Goal: Task Accomplishment & Management: Manage account settings

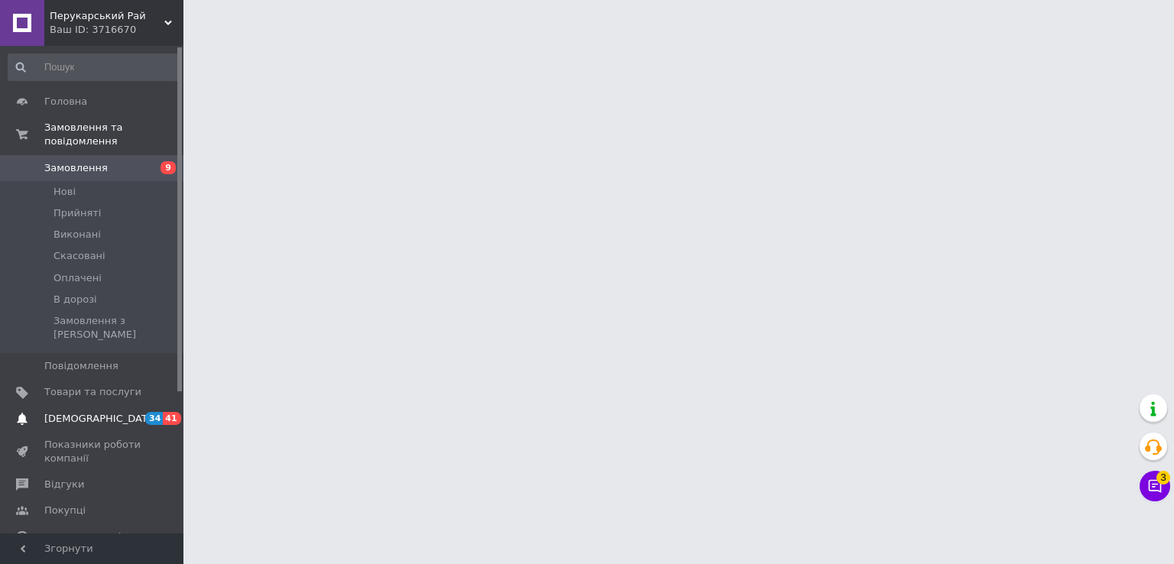
click at [90, 412] on span "[DEMOGRAPHIC_DATA]" at bounding box center [100, 419] width 113 height 14
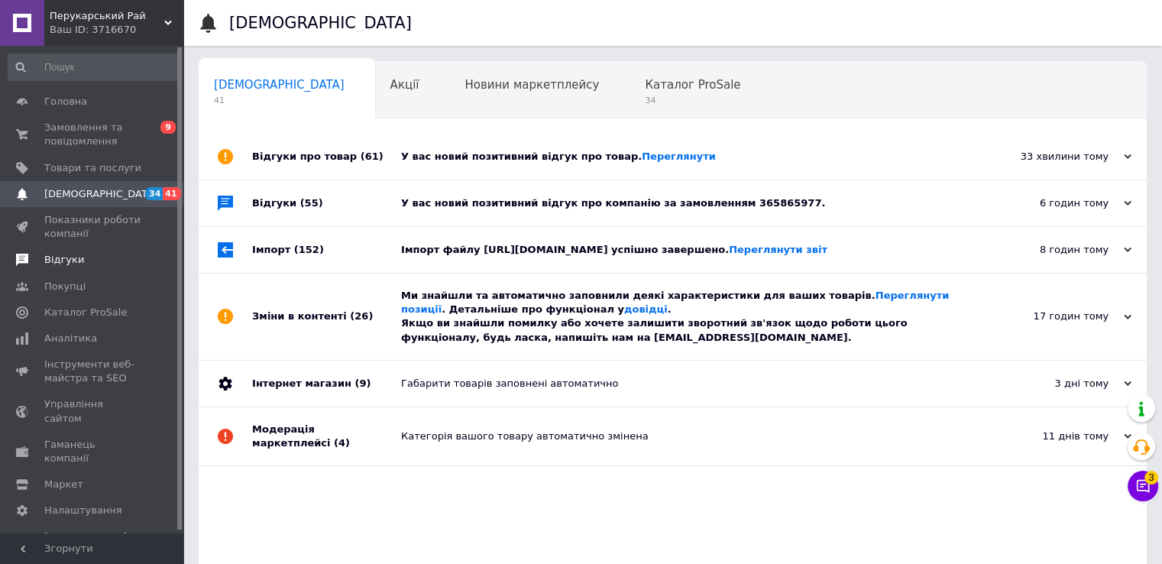
click at [112, 269] on link "Відгуки" at bounding box center [94, 260] width 188 height 26
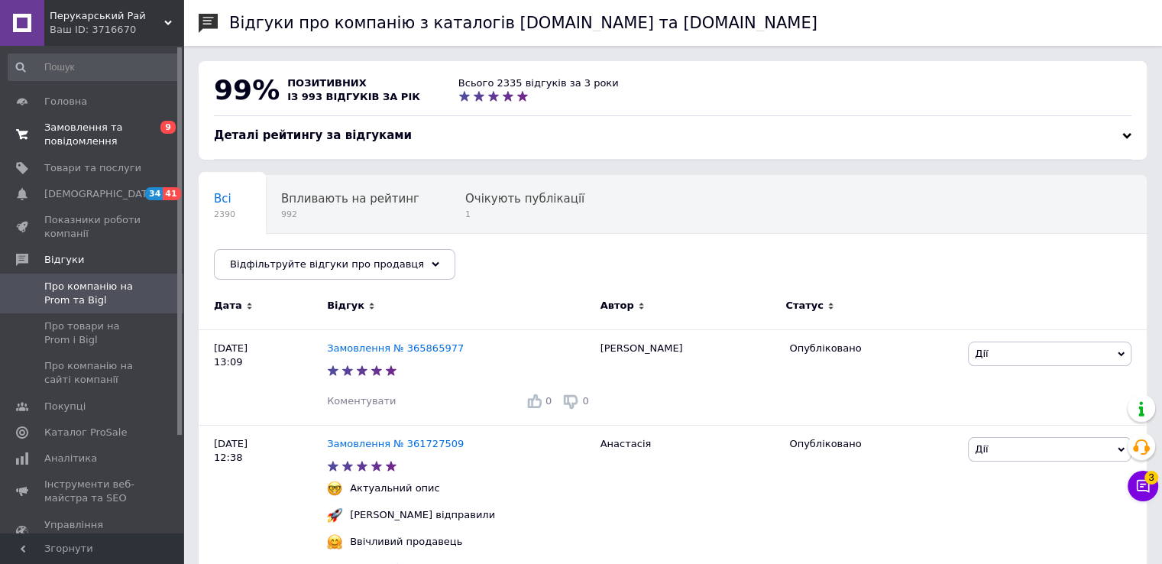
click at [92, 149] on link "Замовлення та повідомлення 0 9" at bounding box center [94, 135] width 188 height 40
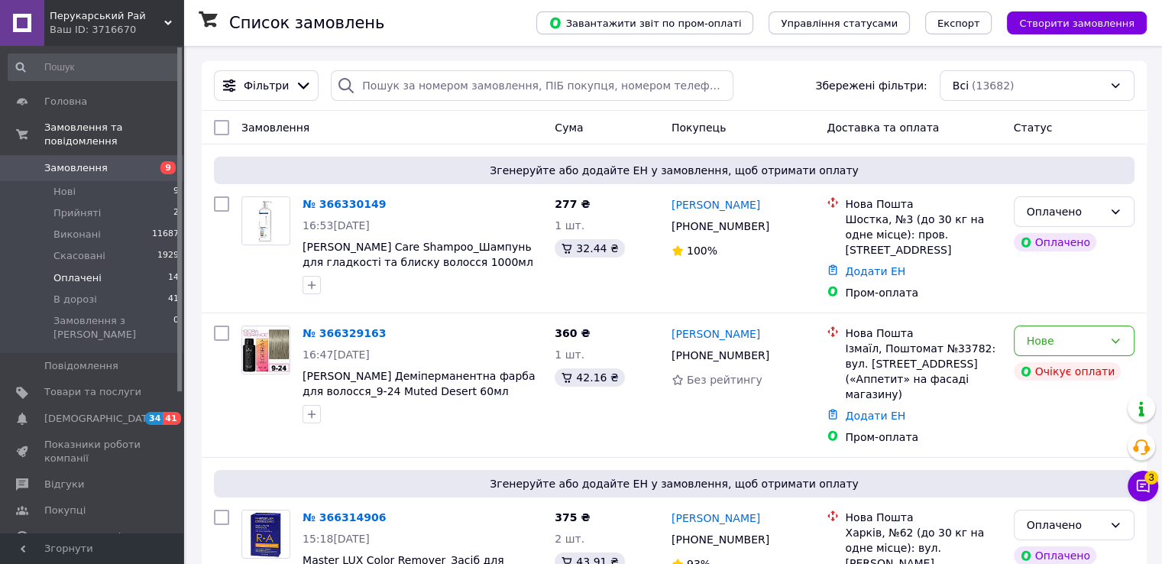
click at [86, 271] on span "Оплачені" at bounding box center [77, 278] width 48 height 14
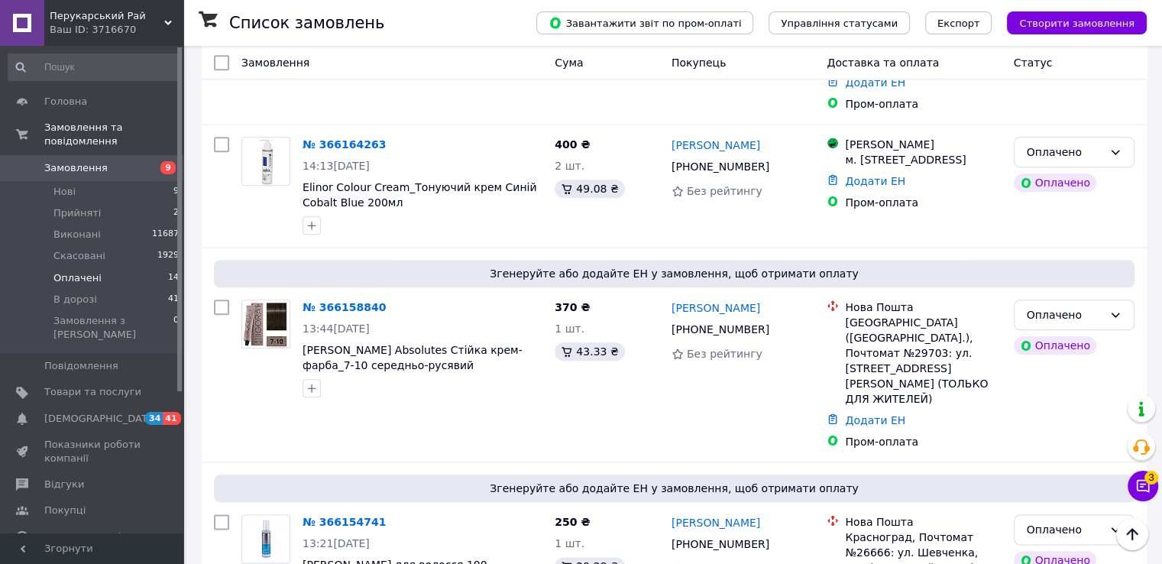
scroll to position [1978, 0]
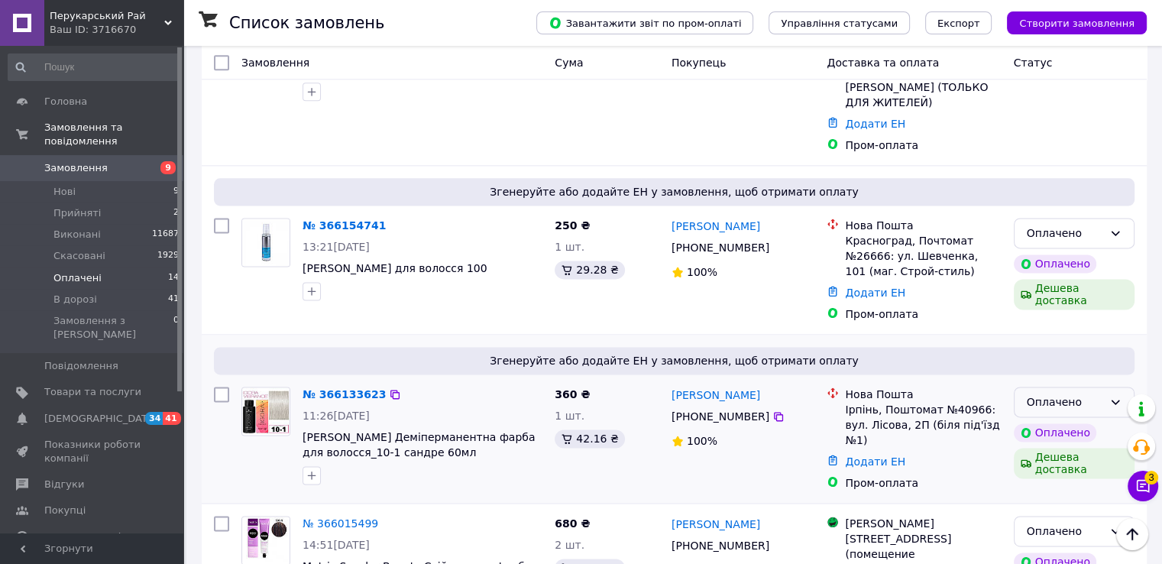
click at [1056, 394] on div "Оплачено" at bounding box center [1065, 402] width 76 height 17
click at [1049, 351] on li "Прийнято" at bounding box center [1073, 357] width 119 height 28
click at [1100, 225] on div "Оплачено" at bounding box center [1065, 233] width 76 height 17
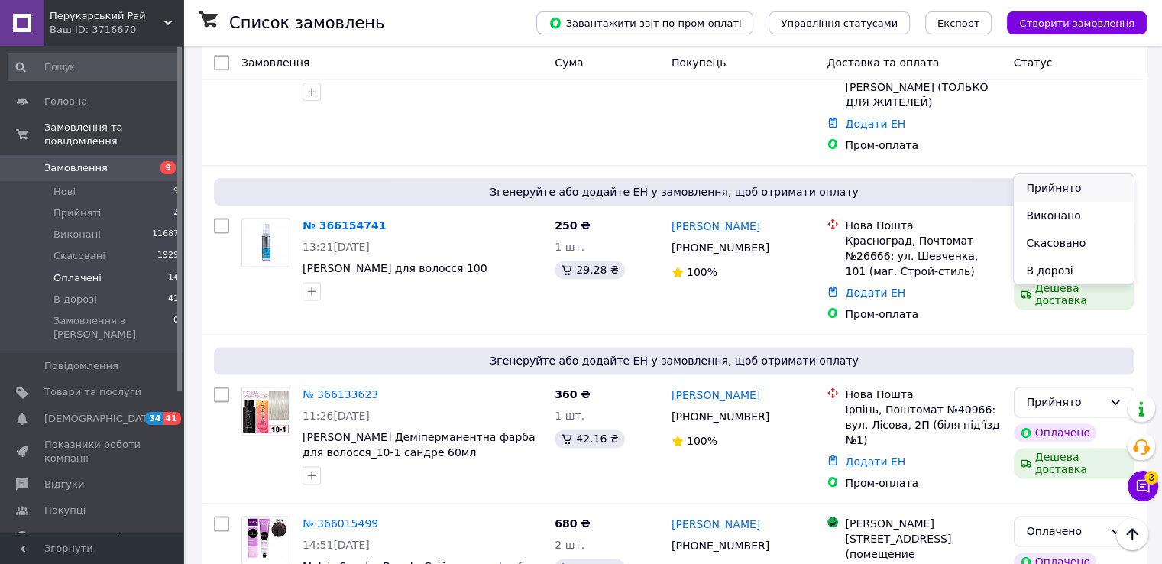
click at [1042, 181] on li "Прийнято" at bounding box center [1073, 188] width 119 height 28
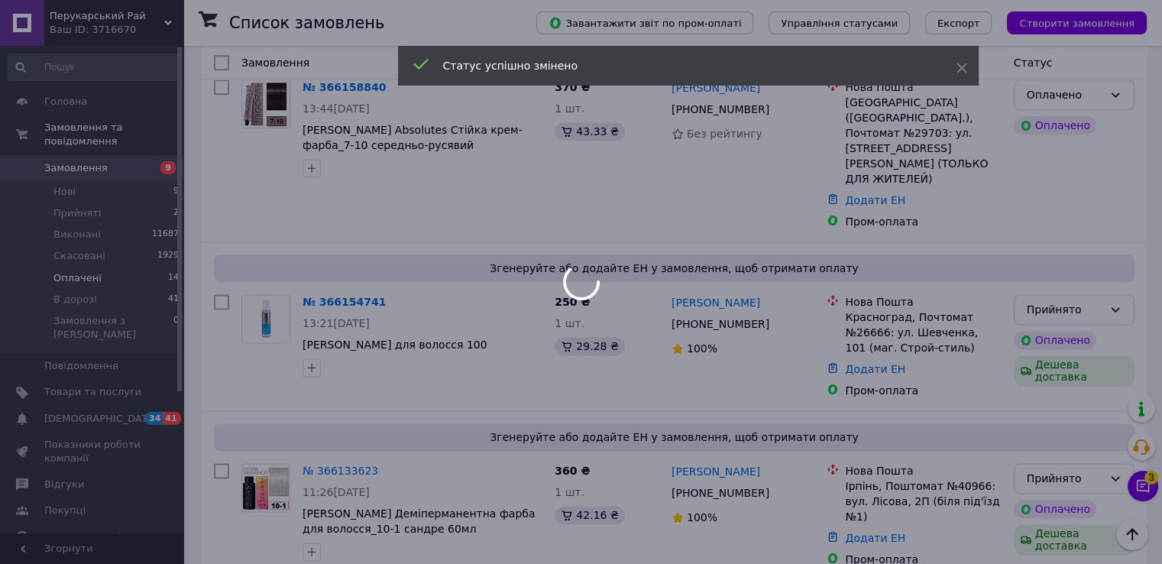
scroll to position [1749, 0]
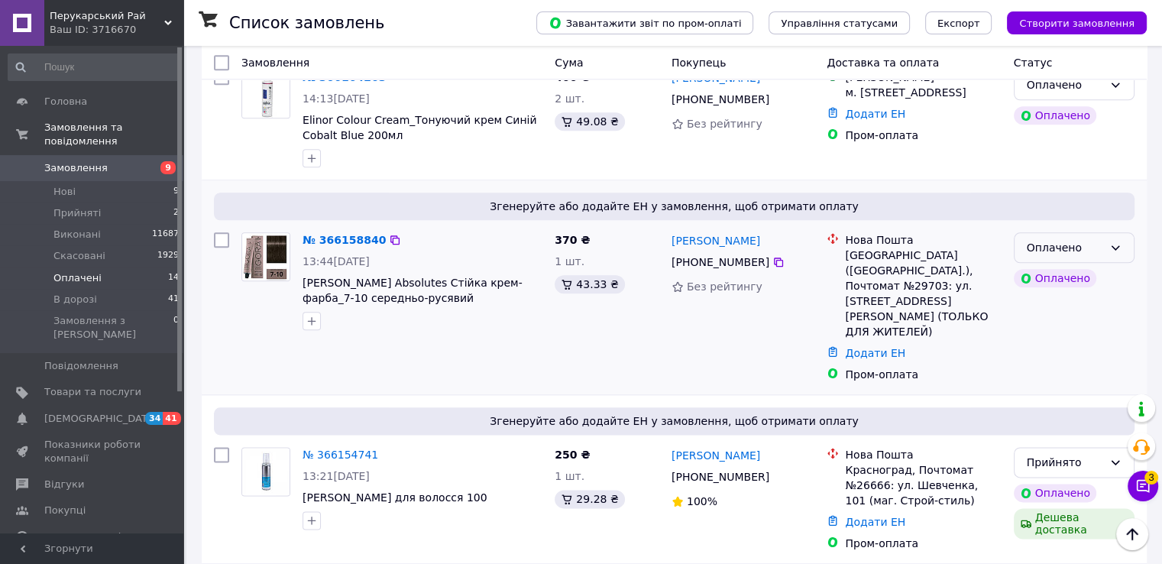
click at [1110, 232] on div "Оплачено" at bounding box center [1074, 247] width 121 height 31
click at [1062, 227] on li "Прийнято" at bounding box center [1073, 234] width 119 height 28
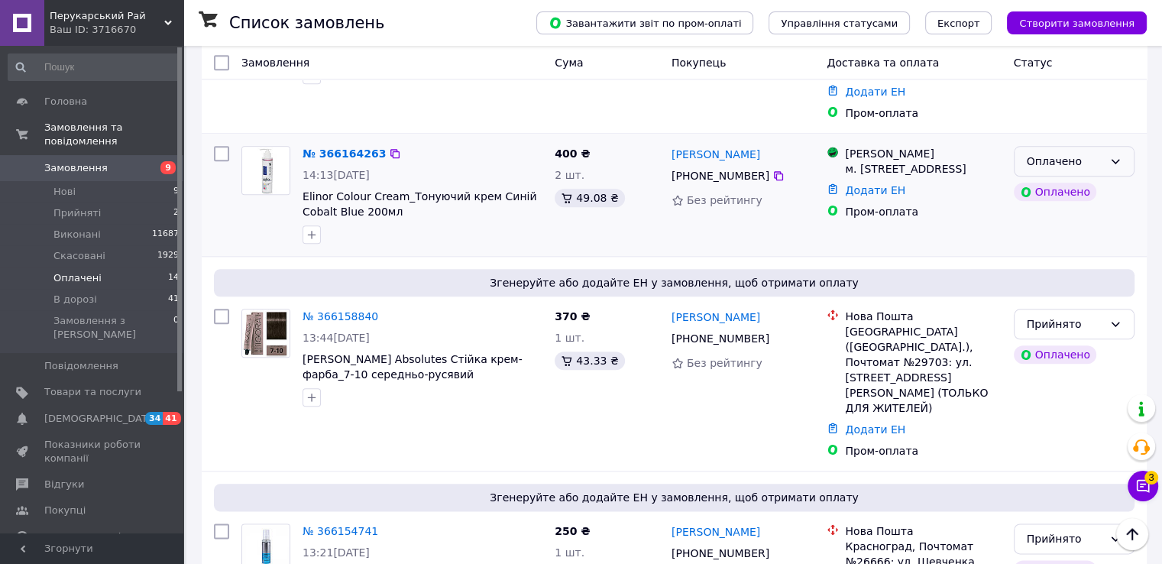
click at [1052, 153] on div "Оплачено" at bounding box center [1065, 161] width 76 height 17
click at [1038, 135] on li "Прийнято" at bounding box center [1073, 147] width 119 height 28
drag, startPoint x: 1044, startPoint y: 123, endPoint x: 1038, endPoint y: 135, distance: 13.7
click at [1038, 183] on div "Оплачено" at bounding box center [1055, 192] width 83 height 18
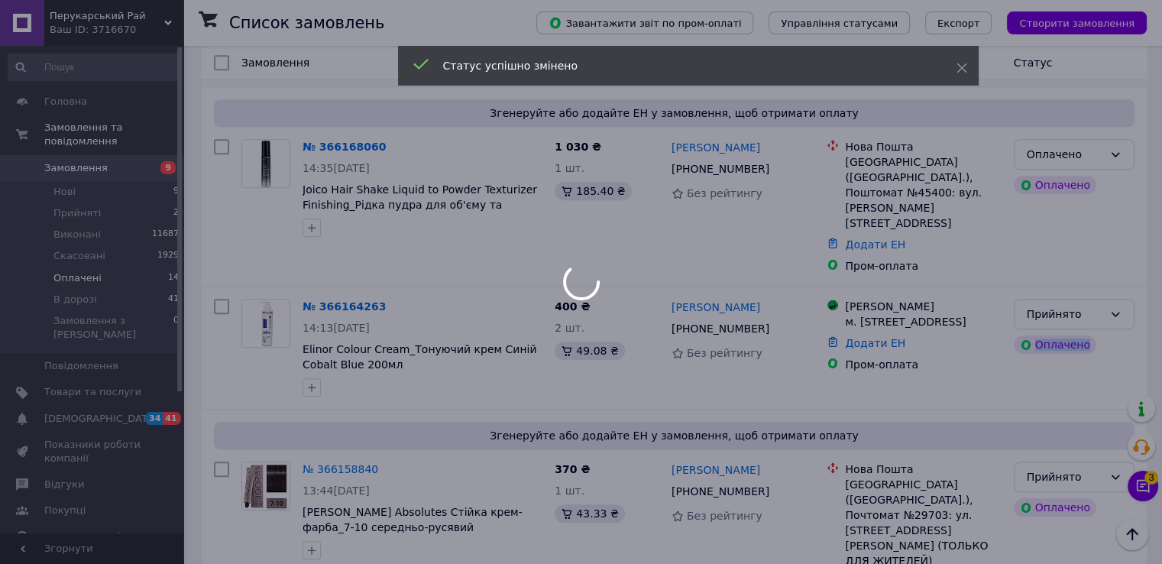
scroll to position [1463, 0]
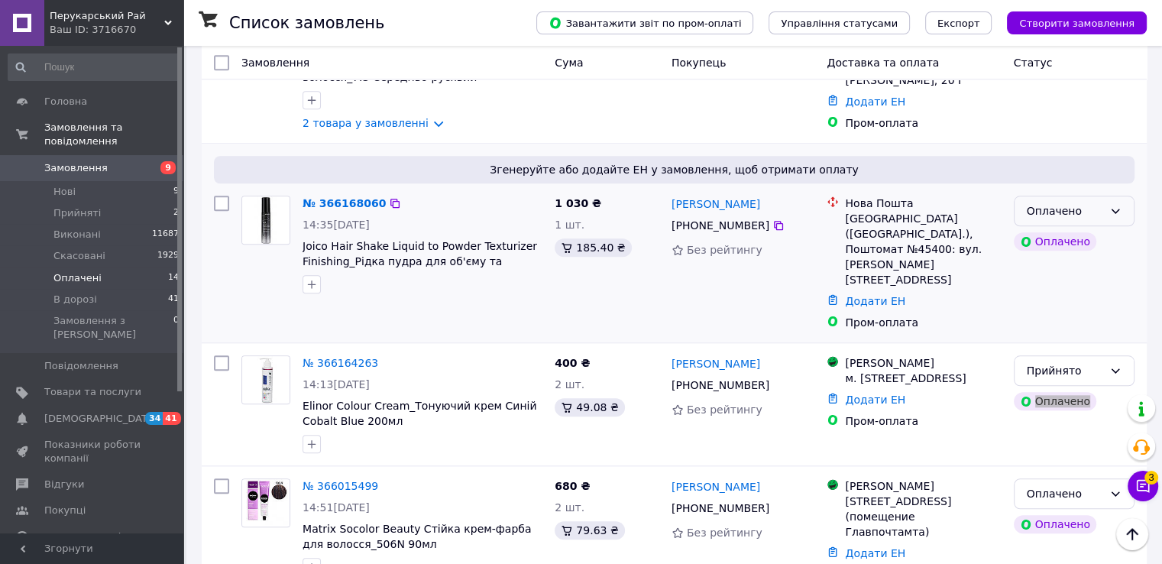
click at [1031, 203] on div "Оплачено" at bounding box center [1065, 211] width 76 height 17
click at [1030, 201] on li "Прийнято" at bounding box center [1073, 213] width 119 height 28
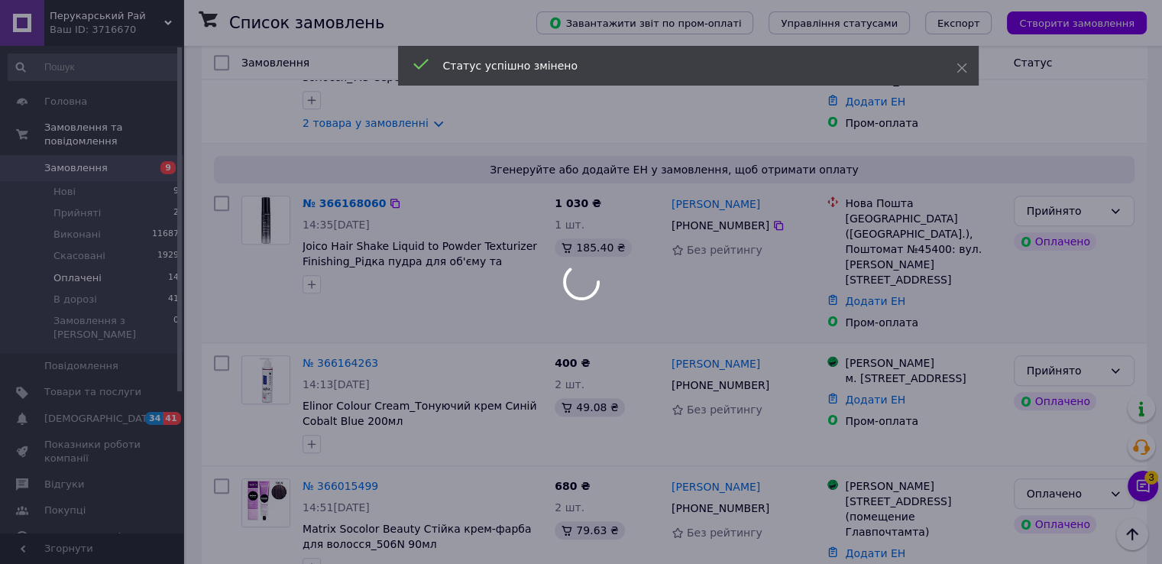
scroll to position [1310, 0]
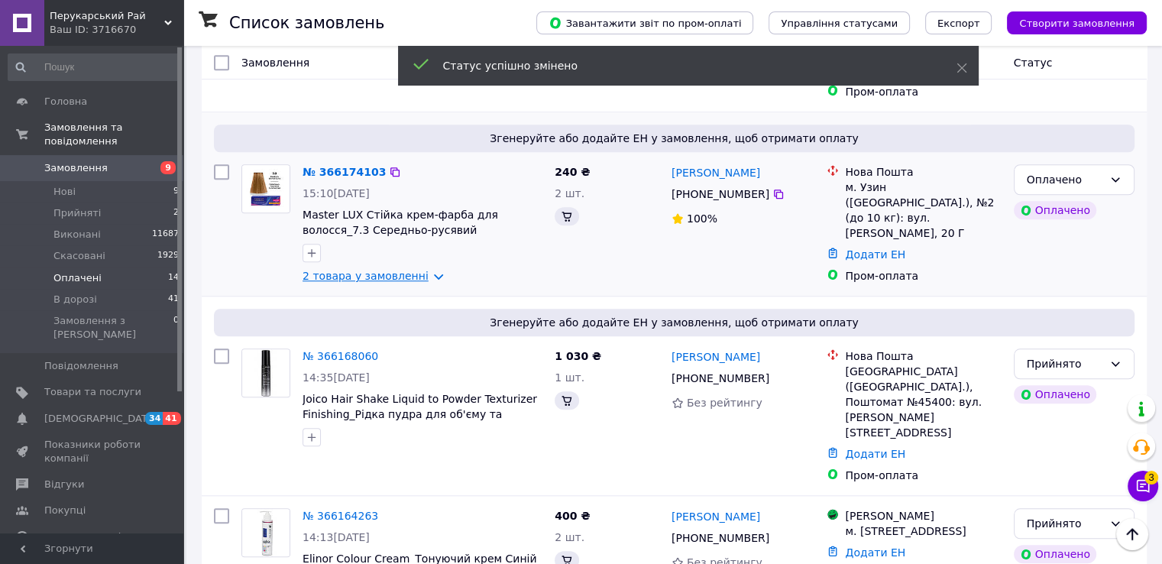
click at [386, 270] on link "2 товара у замовленні" at bounding box center [366, 276] width 126 height 12
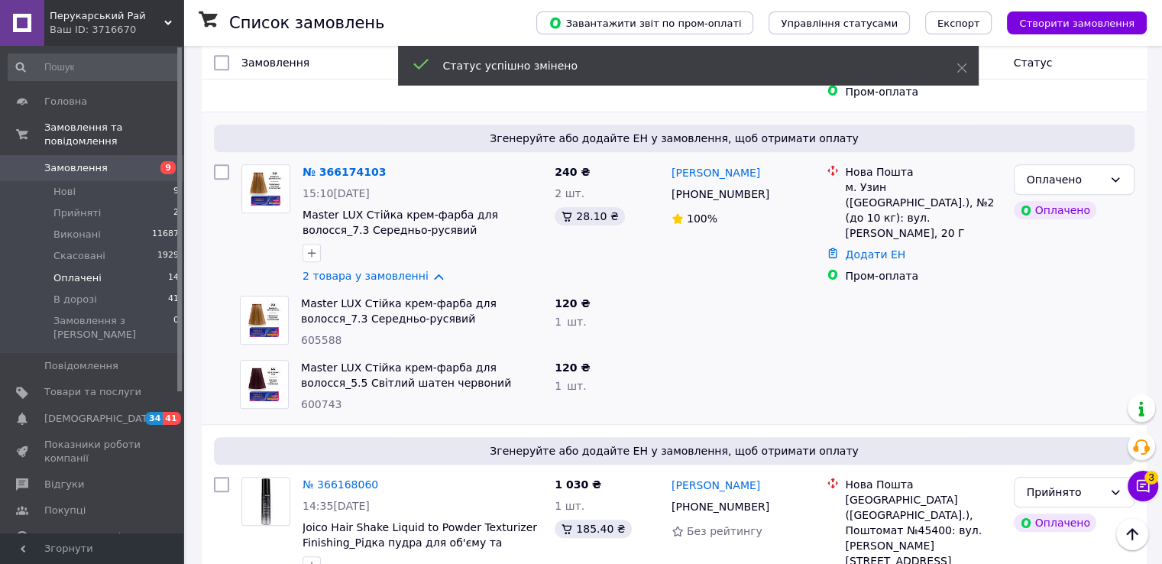
click at [326, 334] on span "605588" at bounding box center [321, 340] width 41 height 12
copy span "605588"
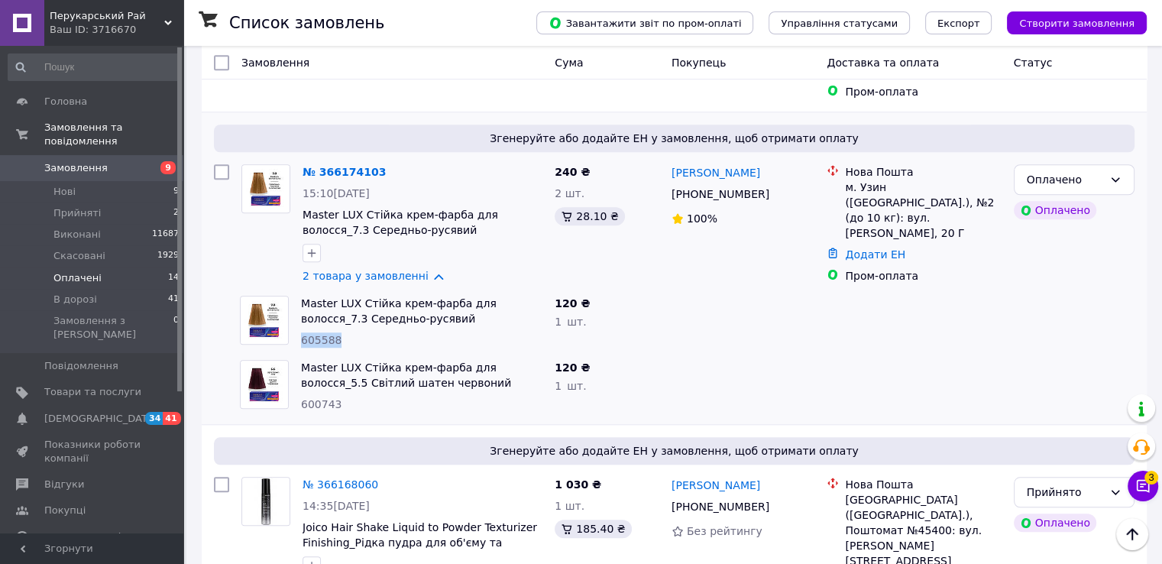
copy span "605588"
click at [318, 398] on span "600743" at bounding box center [321, 404] width 41 height 12
copy span "600743"
click at [1119, 173] on icon at bounding box center [1116, 179] width 12 height 12
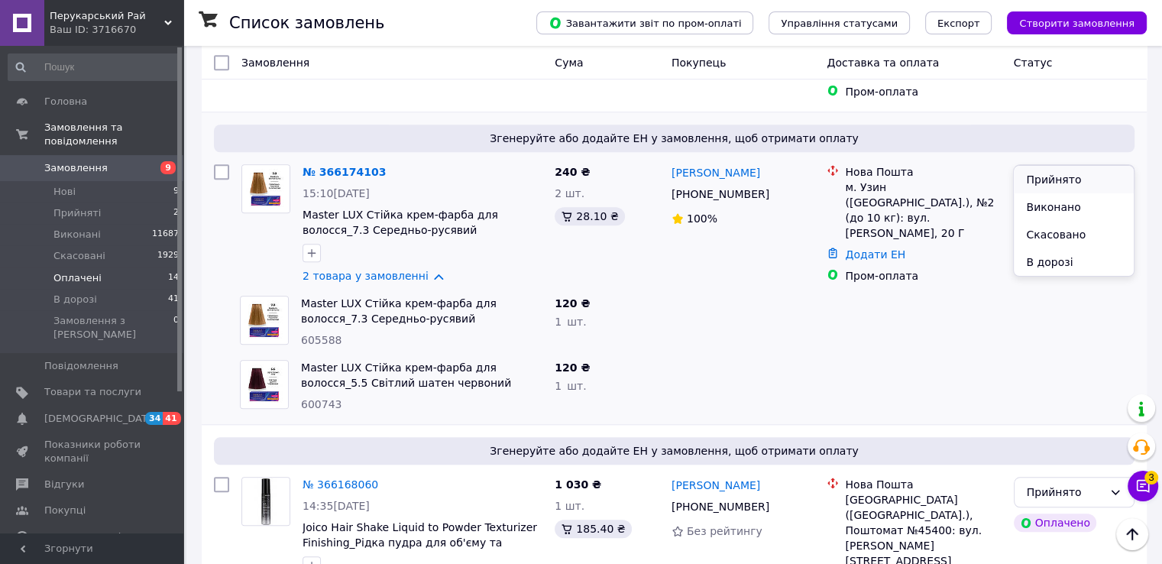
click at [1065, 178] on li "Прийнято" at bounding box center [1073, 180] width 119 height 28
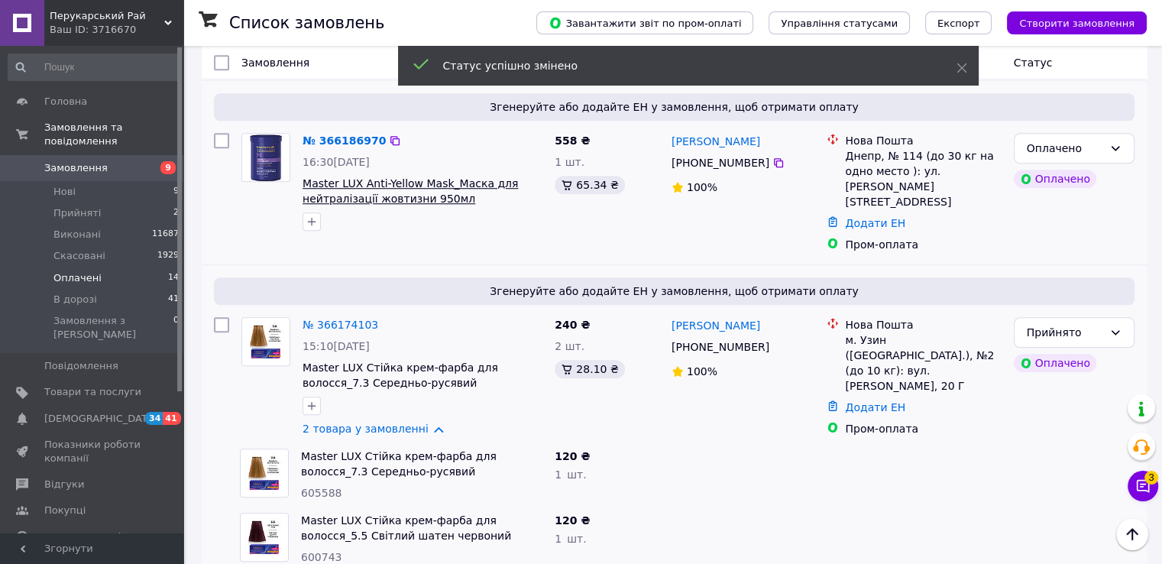
scroll to position [928, 0]
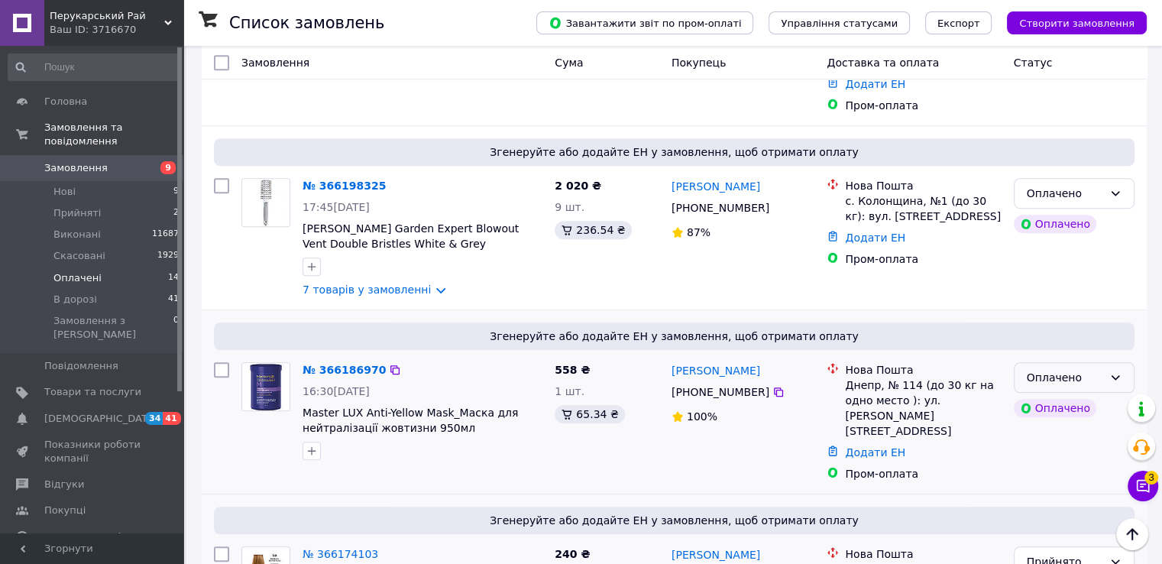
click at [1046, 374] on div "Оплачено" at bounding box center [1074, 377] width 121 height 31
click at [1039, 390] on li "Прийнято" at bounding box center [1073, 393] width 119 height 28
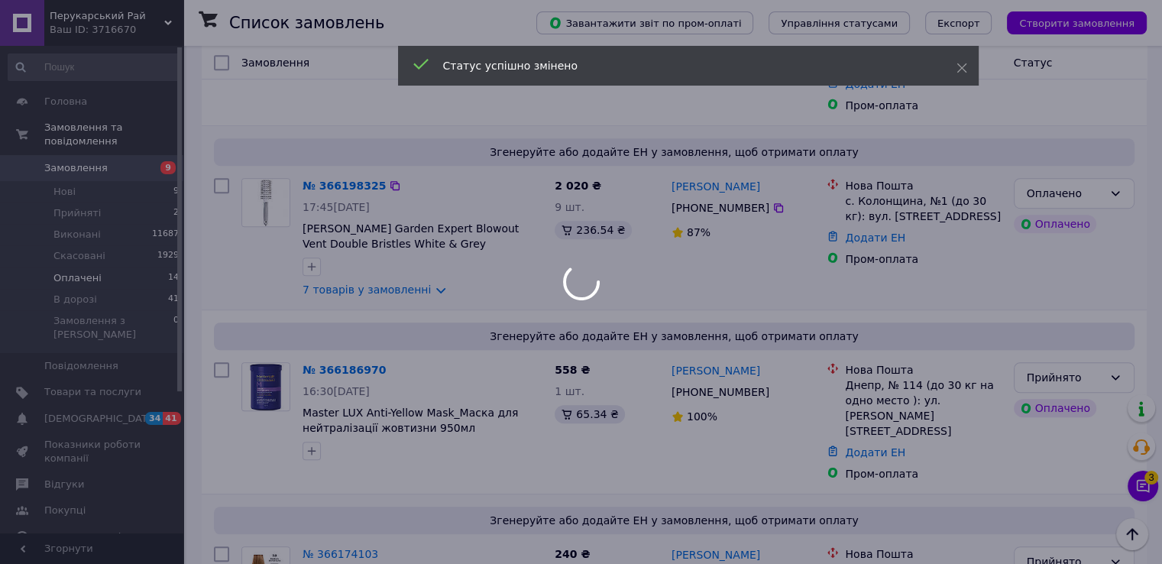
scroll to position [851, 0]
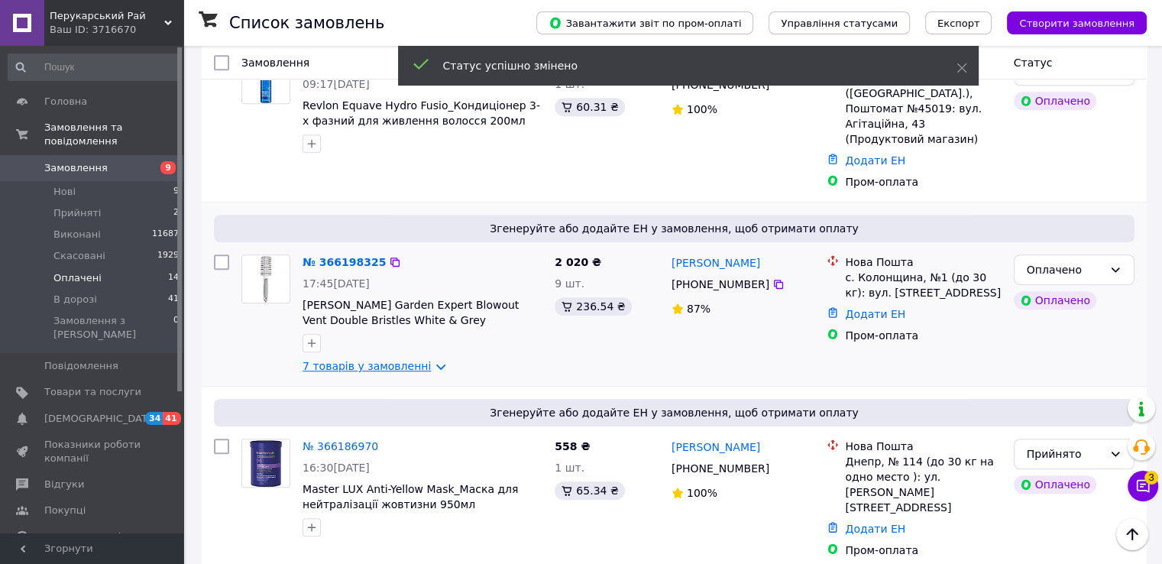
click at [379, 360] on link "7 товарів у замовленні" at bounding box center [367, 366] width 128 height 12
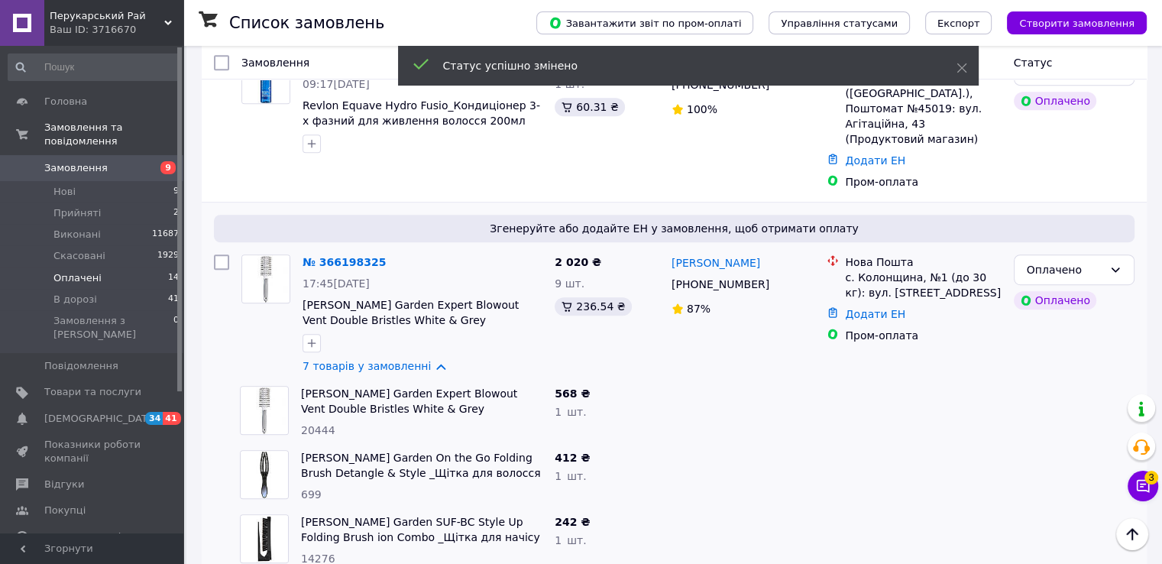
click at [323, 424] on span "20444" at bounding box center [318, 430] width 34 height 12
copy span "20444"
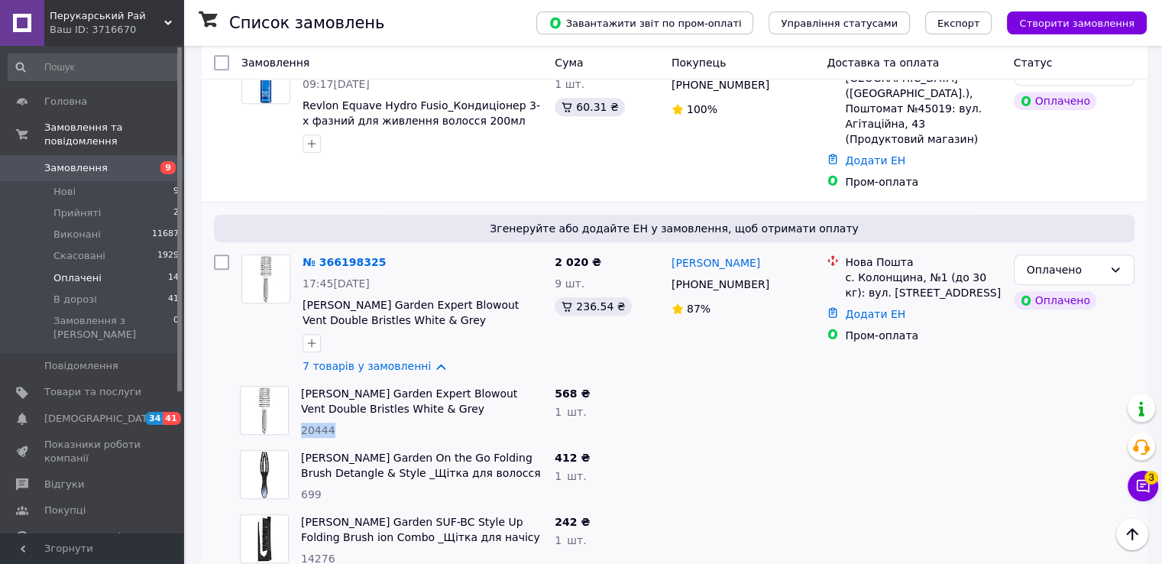
copy span "20444"
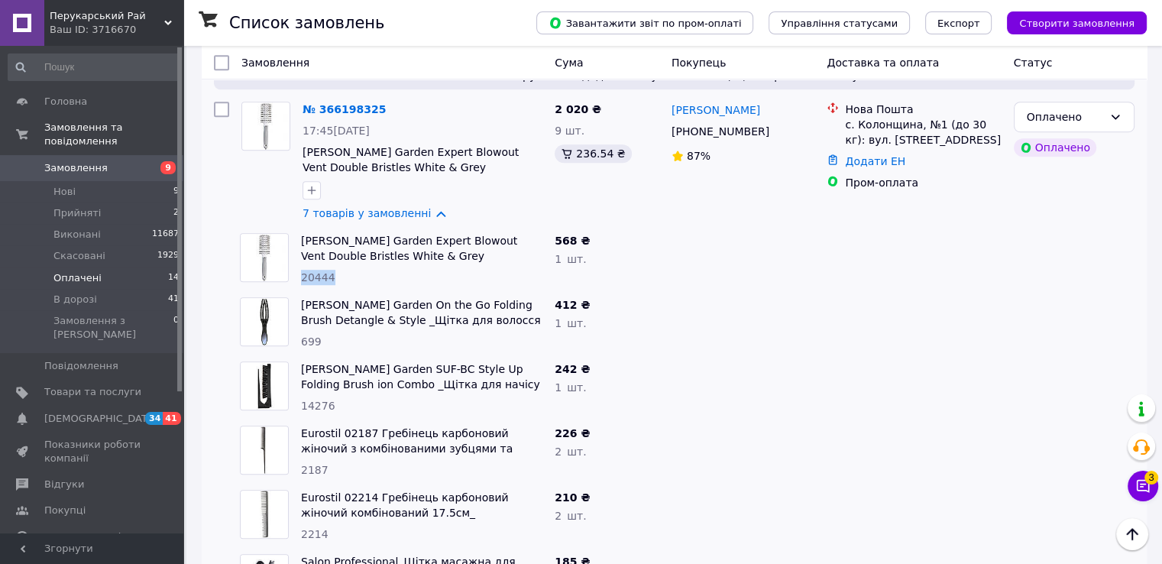
click at [315, 336] on span "699" at bounding box center [311, 342] width 21 height 12
copy span "699"
click at [315, 400] on span "14276" at bounding box center [318, 406] width 34 height 12
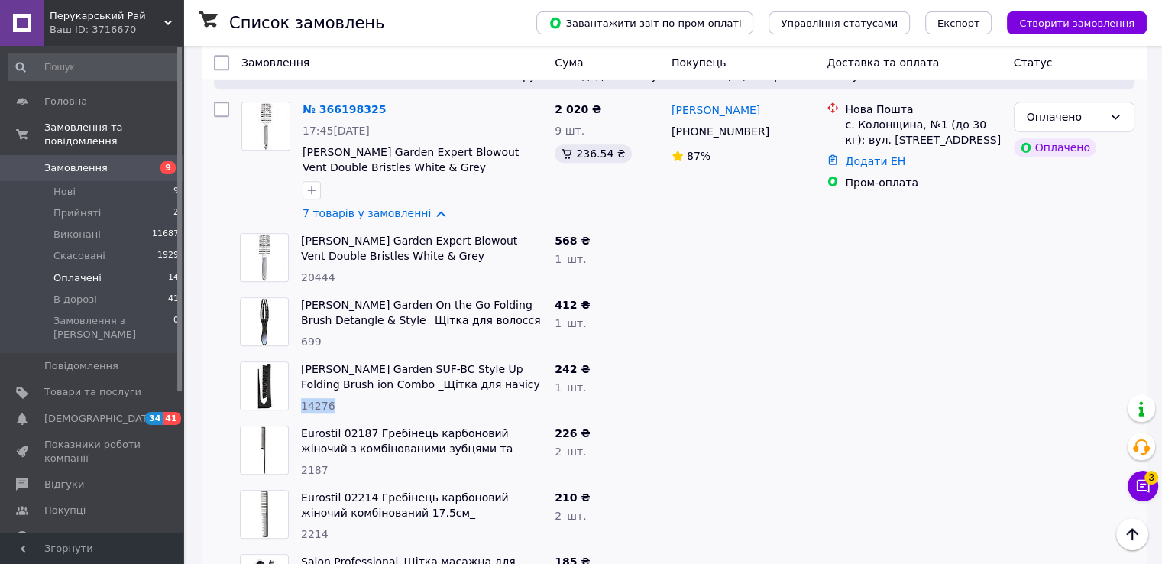
copy span "14276"
click at [304, 464] on span "2187" at bounding box center [315, 470] width 28 height 12
copy span "2187"
click at [316, 528] on span "2214" at bounding box center [315, 534] width 28 height 12
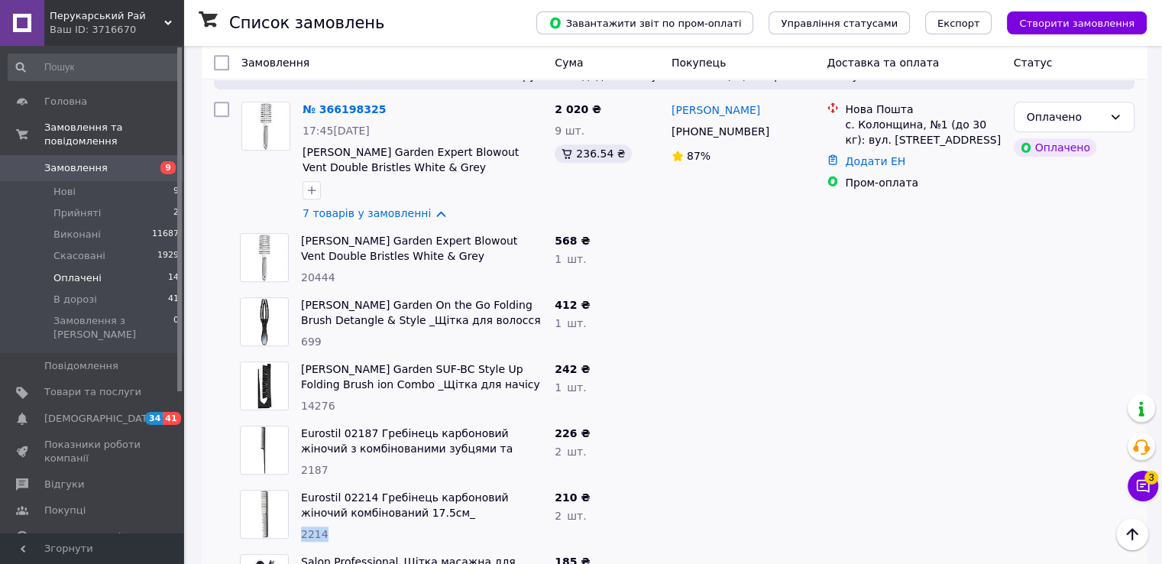
click at [316, 528] on span "2214" at bounding box center [315, 534] width 28 height 12
copy span "2214"
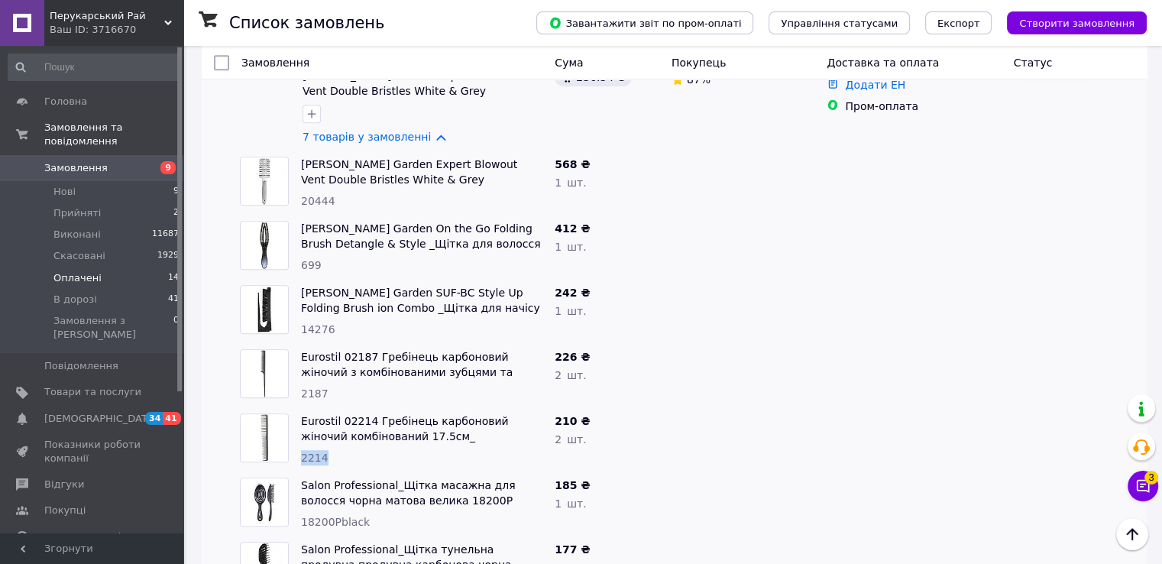
click at [323, 516] on span "18200Pblack" at bounding box center [335, 522] width 69 height 12
copy span "18200Pblack"
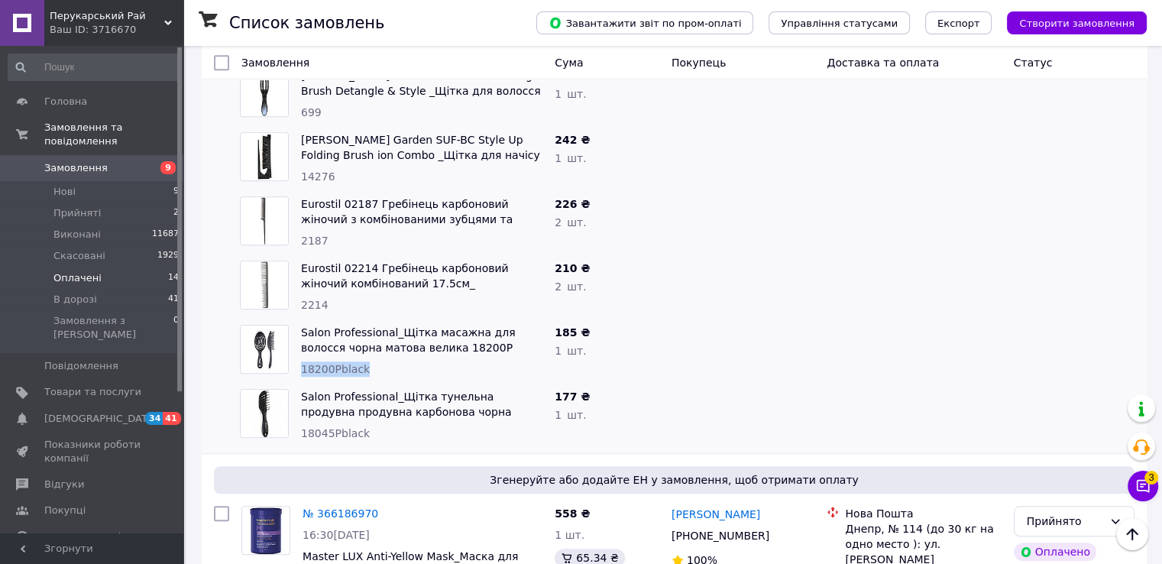
scroll to position [1310, 0]
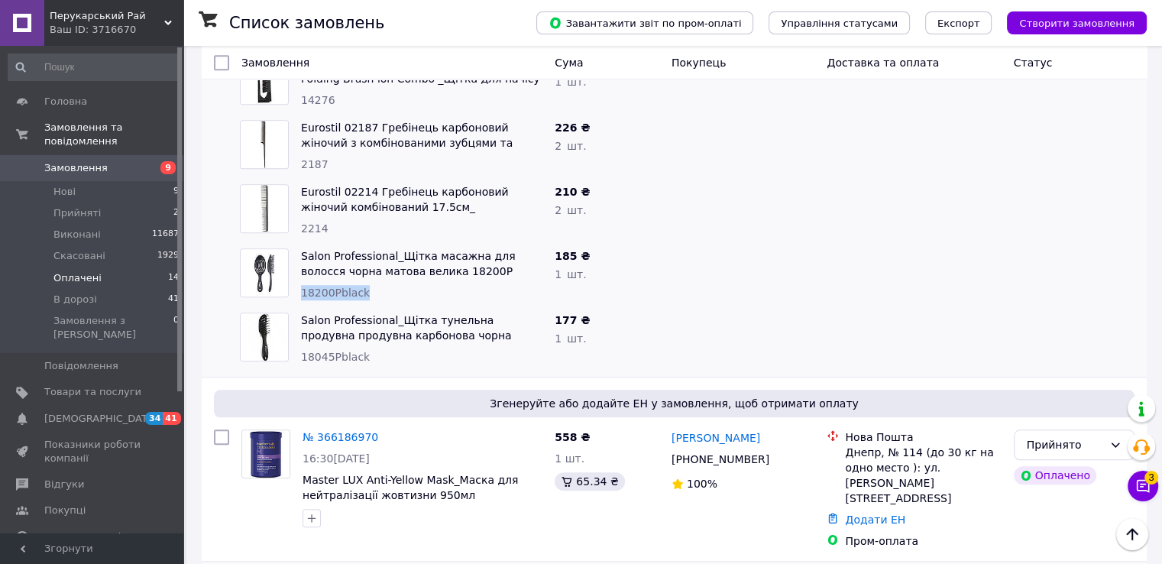
click at [327, 351] on span "18045Pblack" at bounding box center [335, 357] width 69 height 12
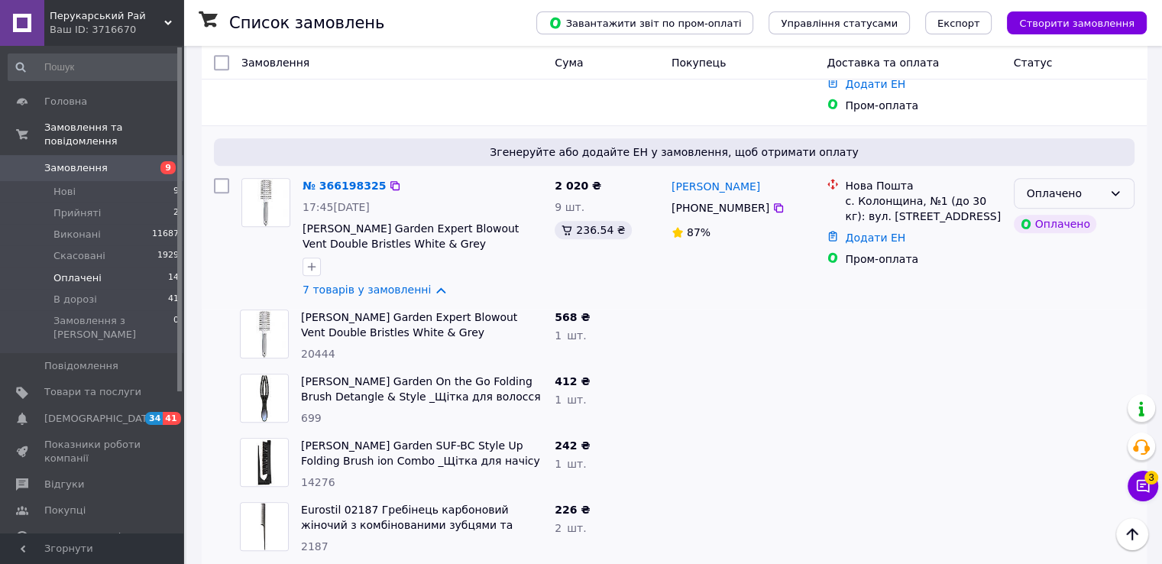
click at [1101, 185] on div "Оплачено" at bounding box center [1065, 193] width 76 height 17
click at [1065, 208] on li "Прийнято" at bounding box center [1073, 208] width 119 height 28
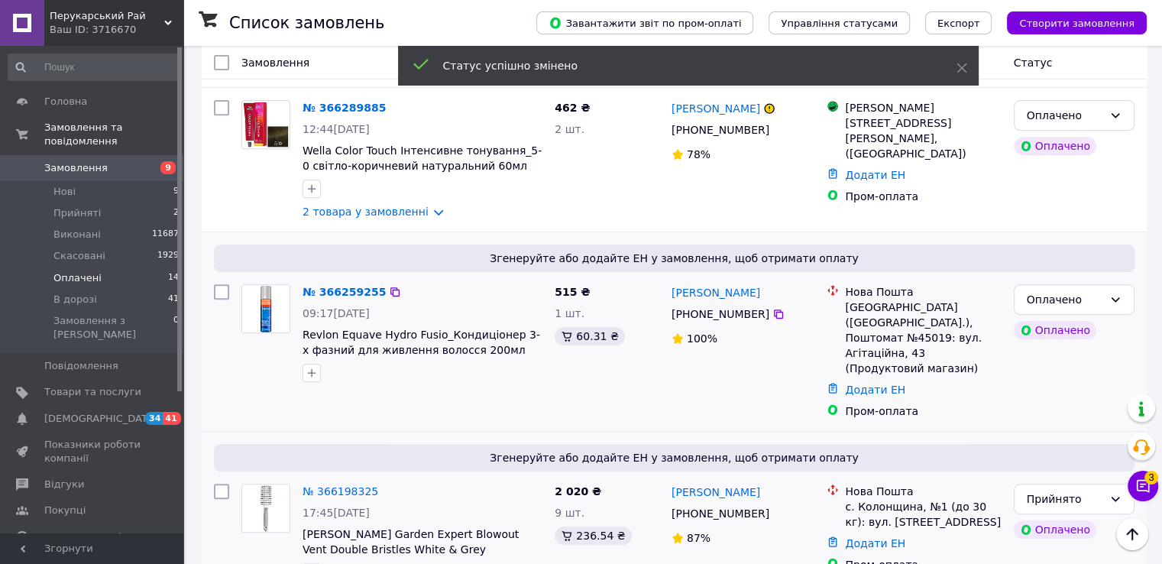
scroll to position [546, 0]
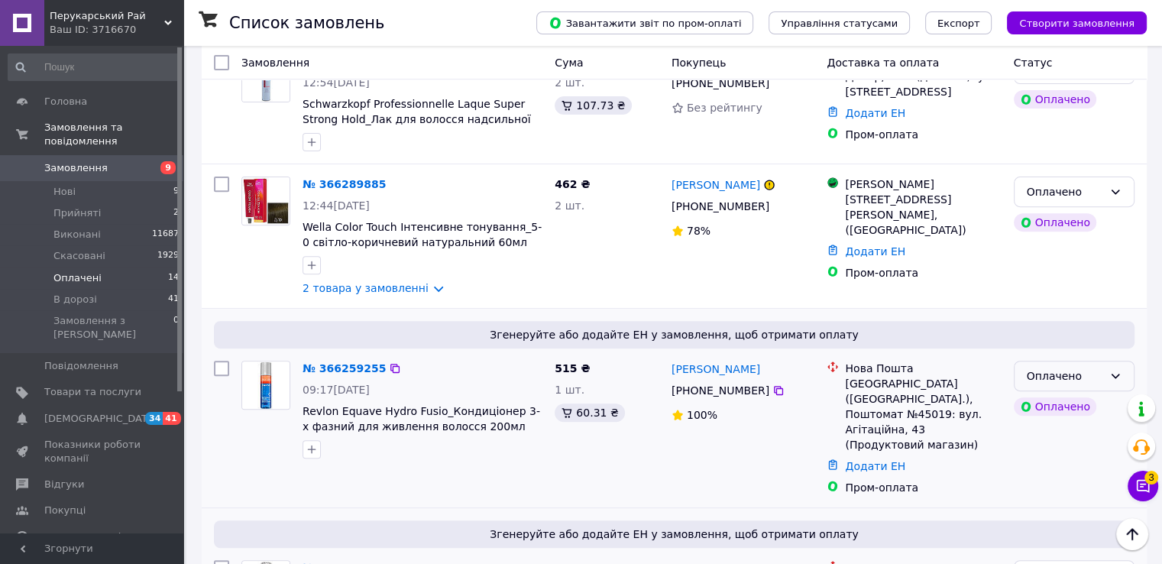
click at [1036, 376] on div "Оплачено" at bounding box center [1065, 376] width 76 height 17
click at [1037, 404] on li "Прийнято" at bounding box center [1073, 406] width 119 height 28
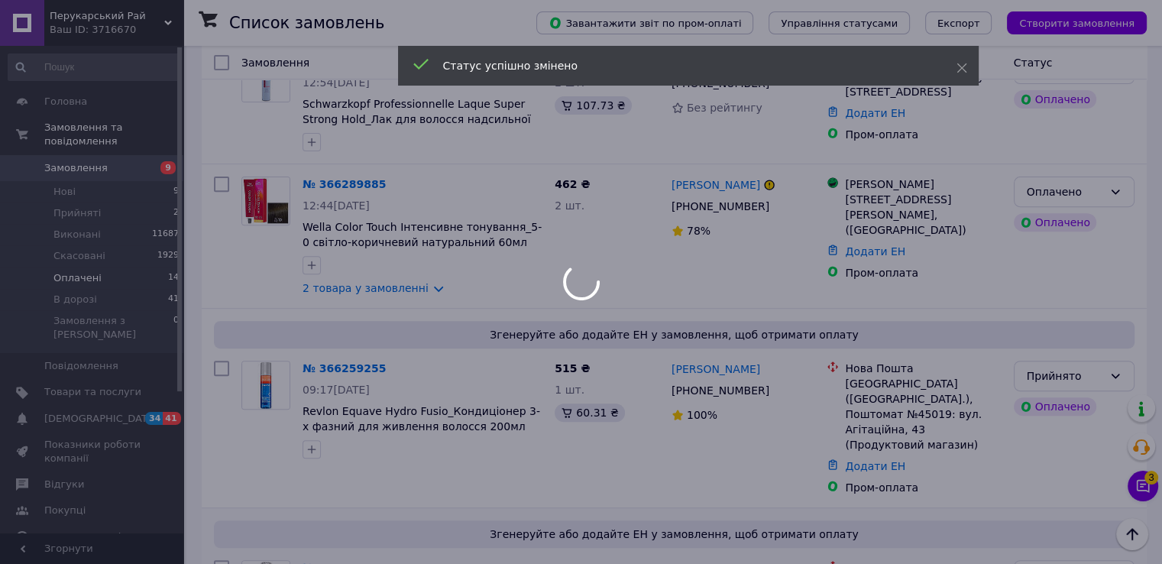
scroll to position [469, 0]
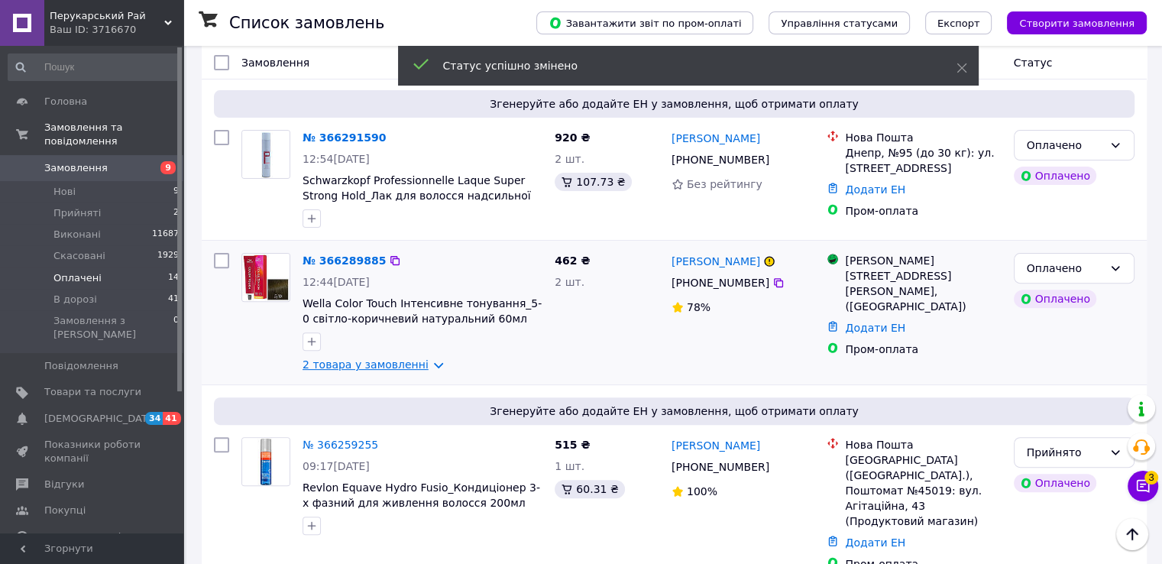
click at [378, 358] on link "2 товара у замовленні" at bounding box center [366, 364] width 126 height 12
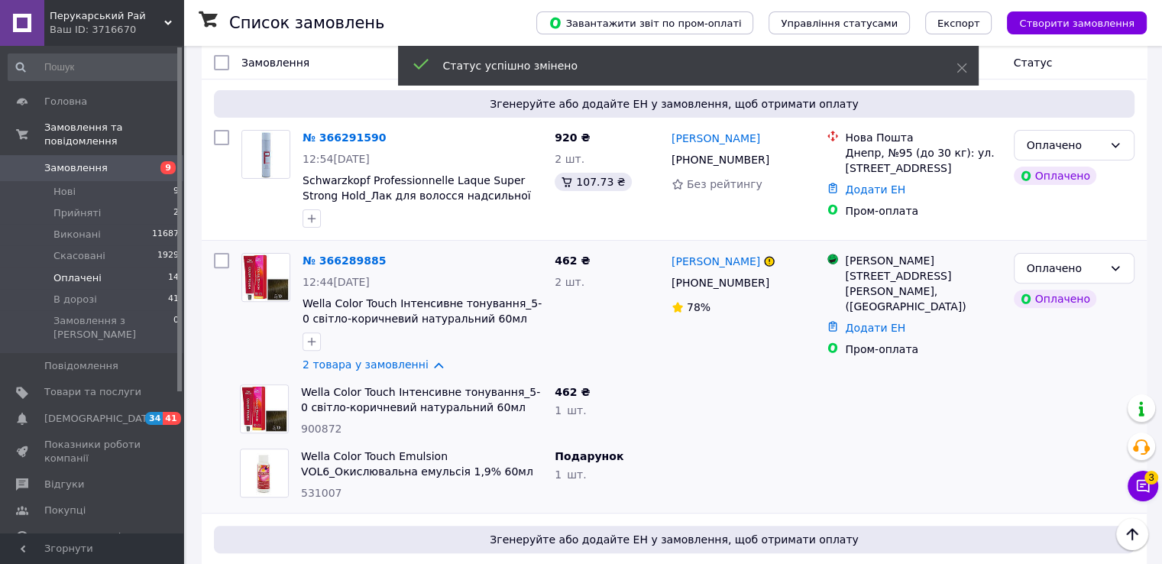
click at [320, 429] on span "900872" at bounding box center [321, 429] width 41 height 12
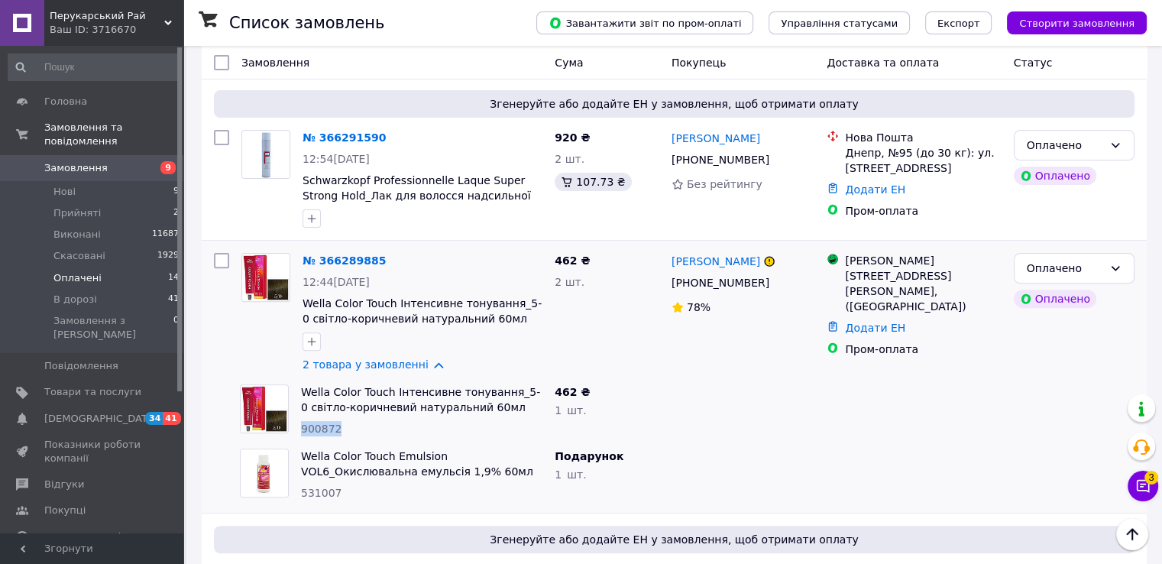
click at [309, 487] on span "531007" at bounding box center [321, 493] width 41 height 12
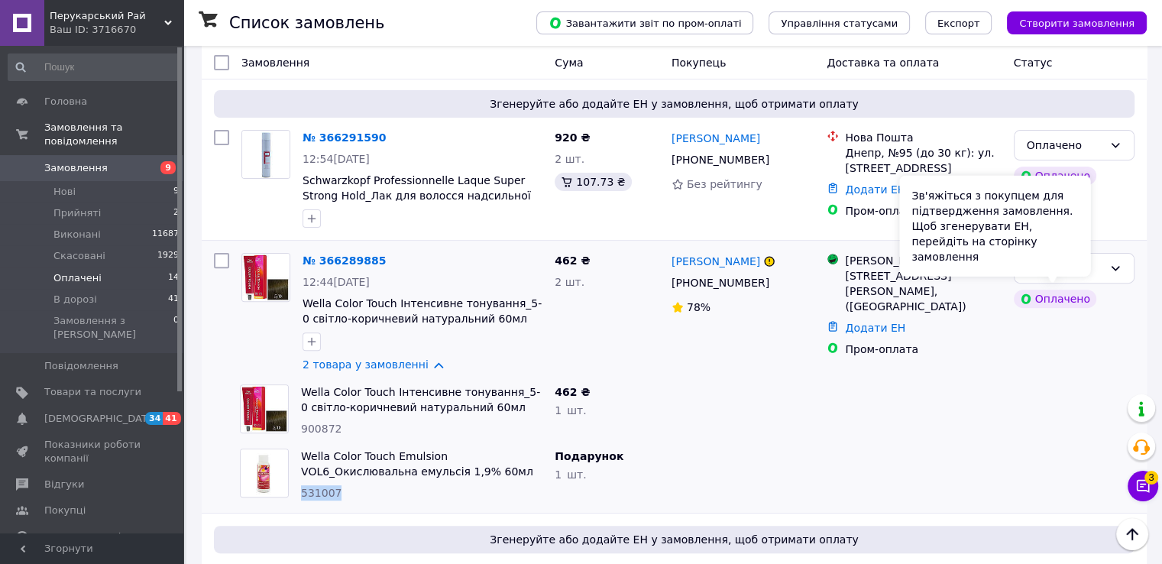
click at [1061, 271] on div "Зв'яжіться з покупцем для підтвердження замовлення. Щоб згенерувати ЕН, перейді…" at bounding box center [995, 226] width 191 height 101
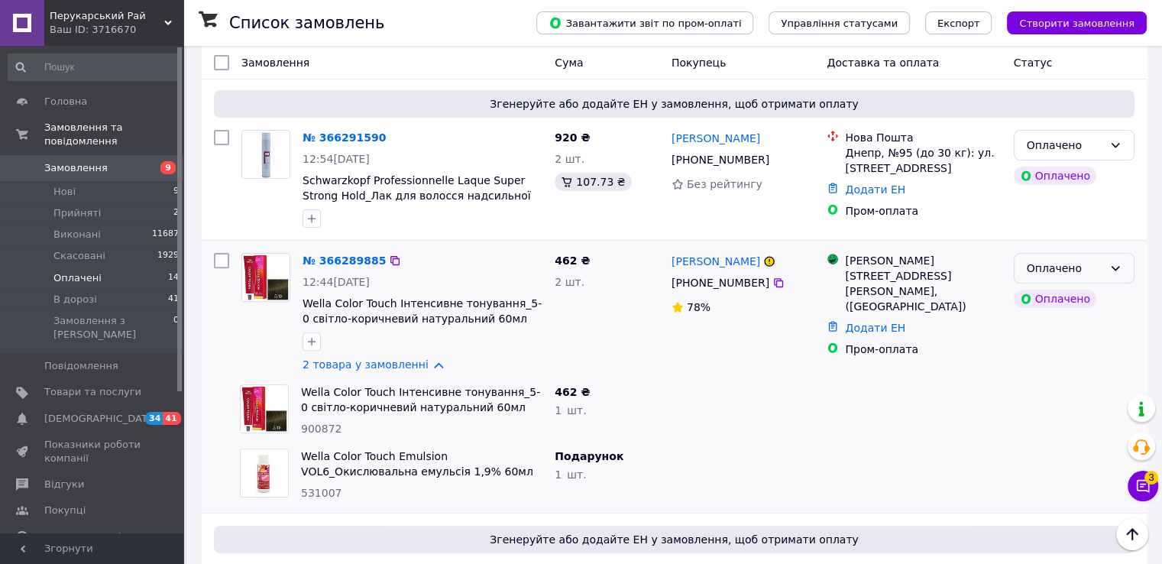
click at [1125, 270] on div "Оплачено" at bounding box center [1074, 268] width 121 height 31
click at [1061, 296] on li "Прийнято" at bounding box center [1073, 297] width 119 height 28
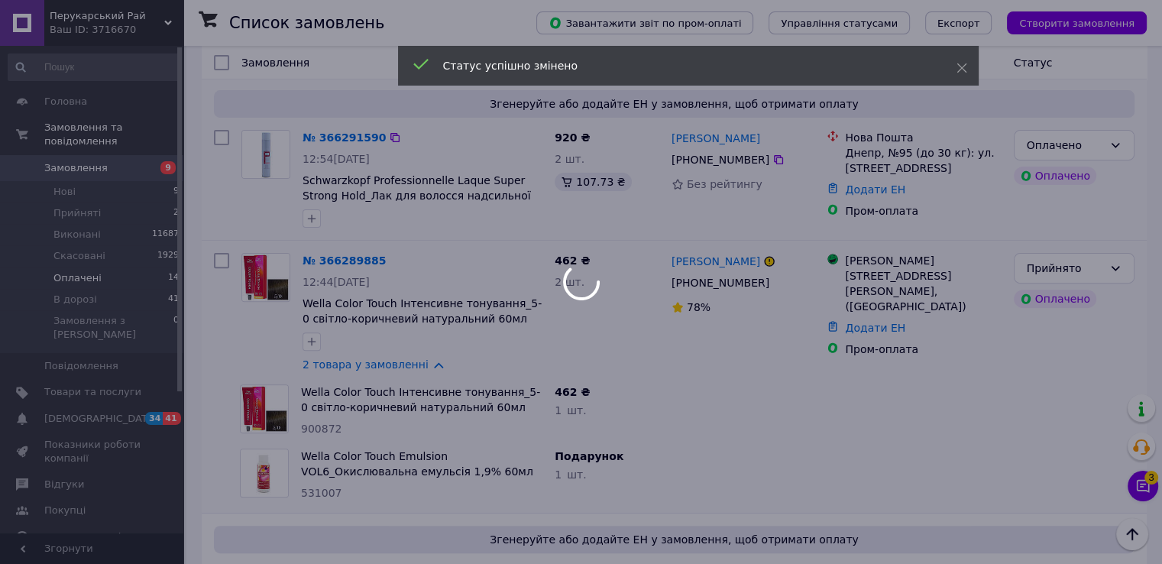
scroll to position [316, 0]
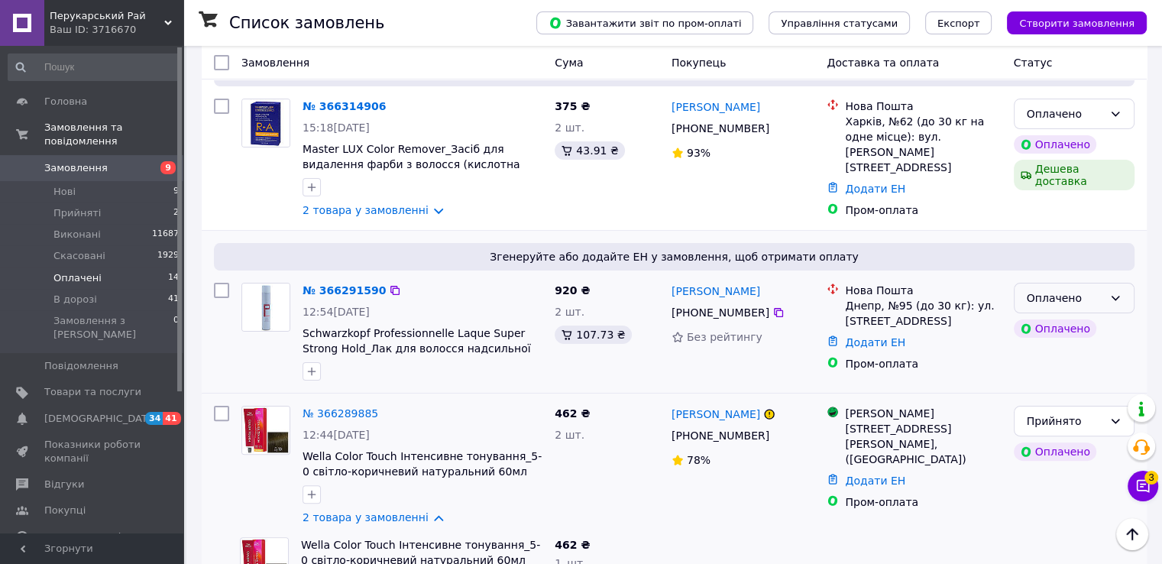
click at [1027, 296] on div "Оплачено" at bounding box center [1065, 298] width 76 height 17
click at [1028, 319] on li "Прийнято" at bounding box center [1073, 327] width 119 height 28
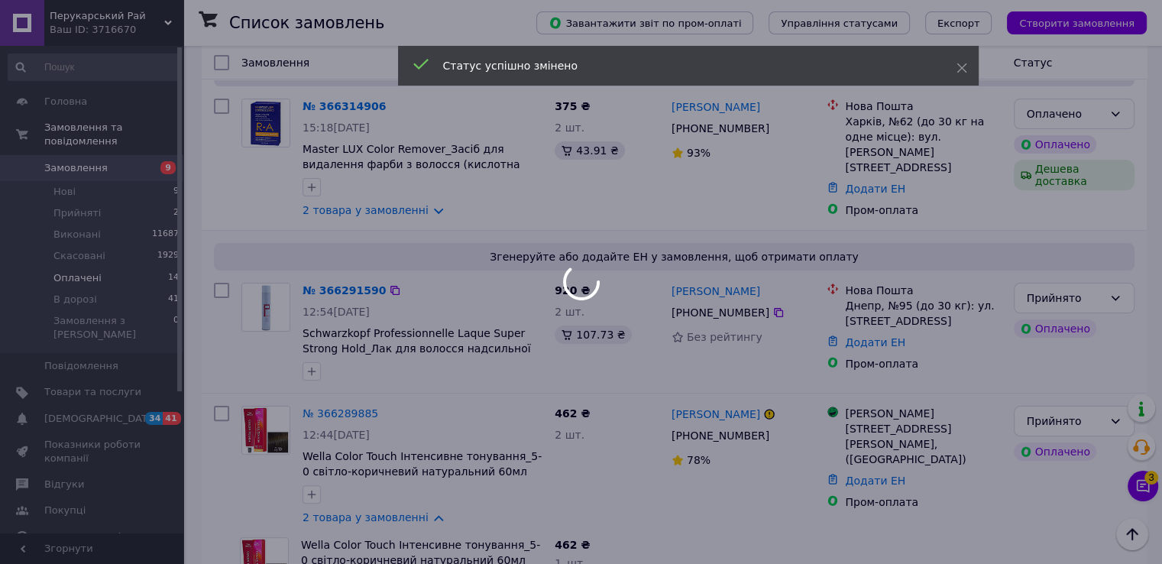
scroll to position [240, 0]
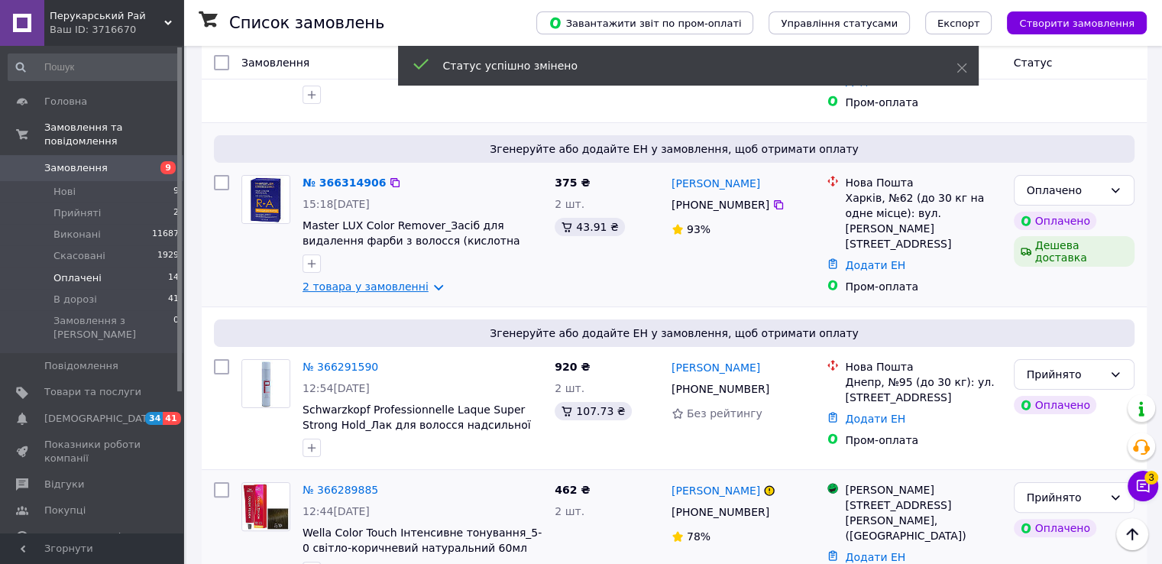
click at [413, 284] on link "2 товара у замовленні" at bounding box center [366, 286] width 126 height 12
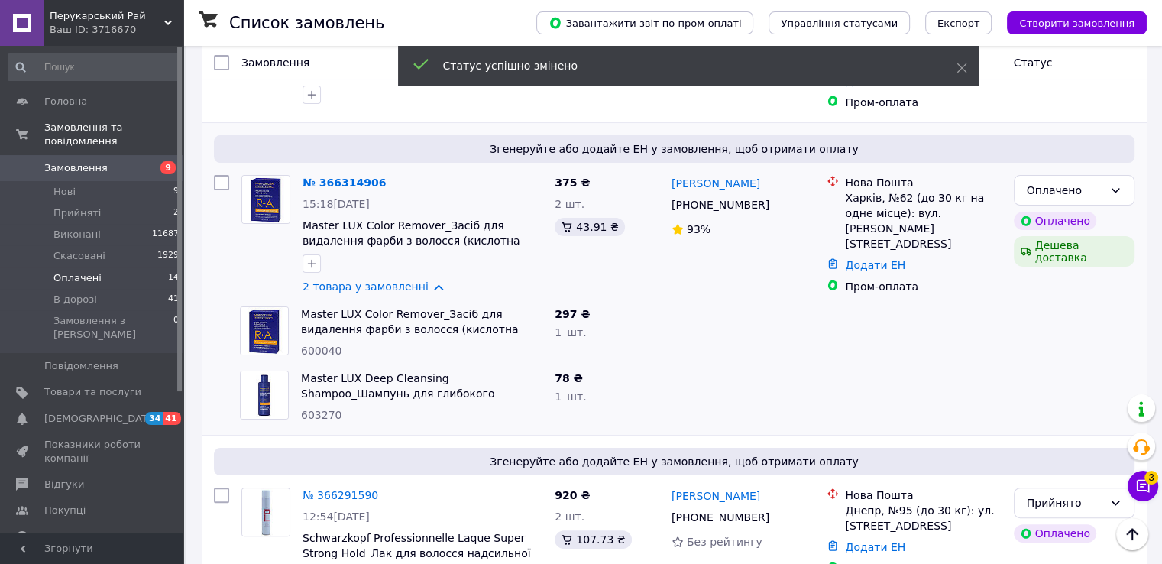
click at [318, 345] on span "600040" at bounding box center [321, 351] width 41 height 12
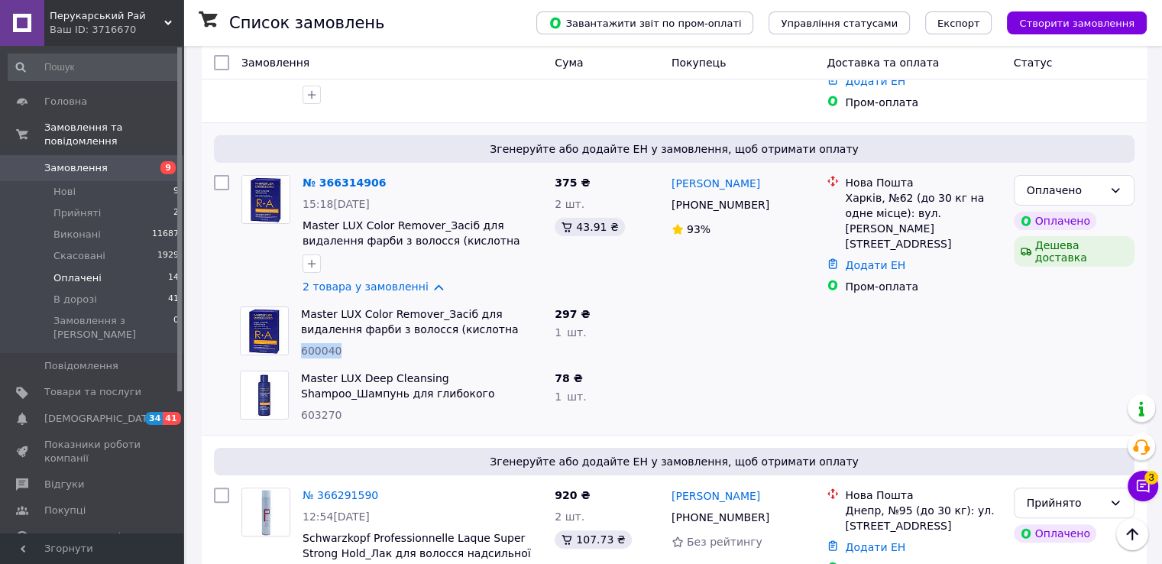
click at [314, 418] on div "Master LUX Deep Cleansing Shampoo_Шампунь для глибокого очищення волосся 100мл …" at bounding box center [422, 397] width 254 height 64
click at [1084, 182] on div "Оплачено" at bounding box center [1065, 190] width 76 height 17
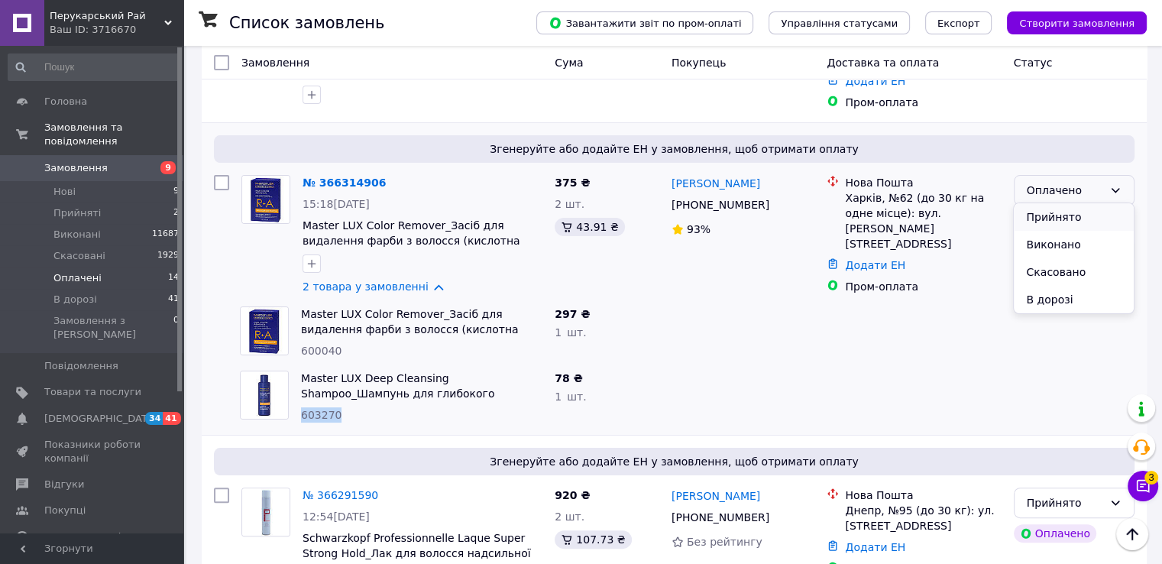
click at [1049, 213] on li "Прийнято" at bounding box center [1073, 217] width 119 height 28
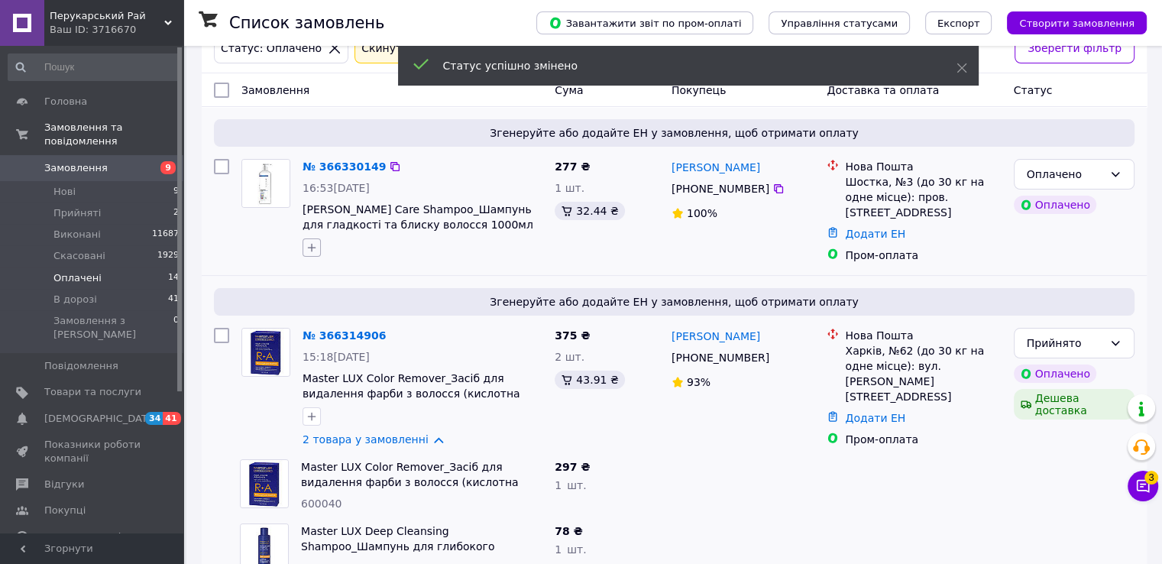
scroll to position [0, 0]
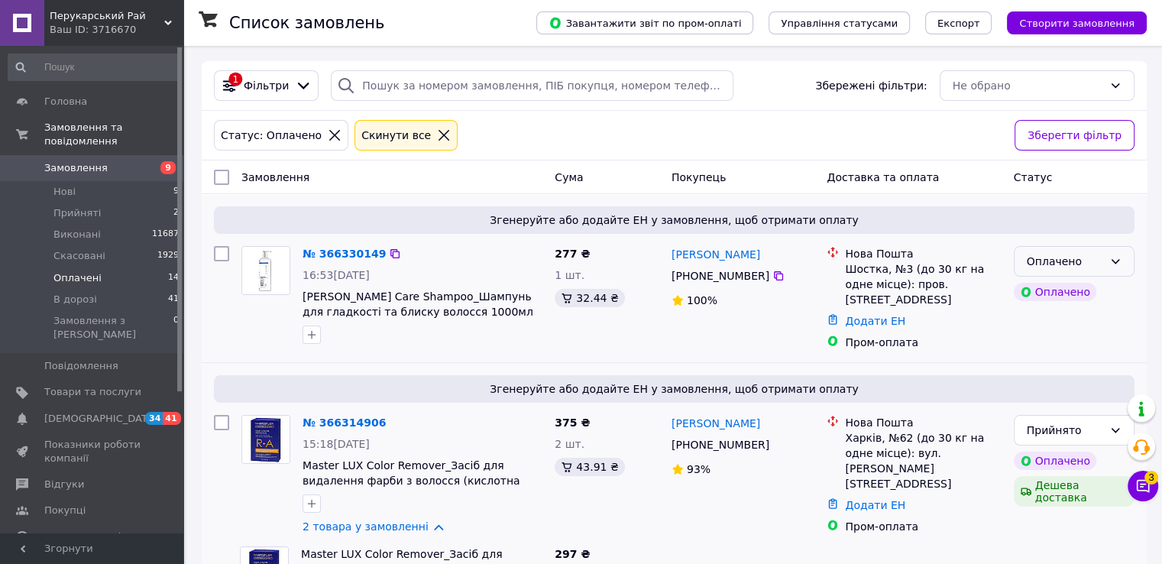
click at [1039, 264] on div "Оплачено" at bounding box center [1065, 261] width 76 height 17
click at [1039, 294] on li "Прийнято" at bounding box center [1073, 294] width 119 height 28
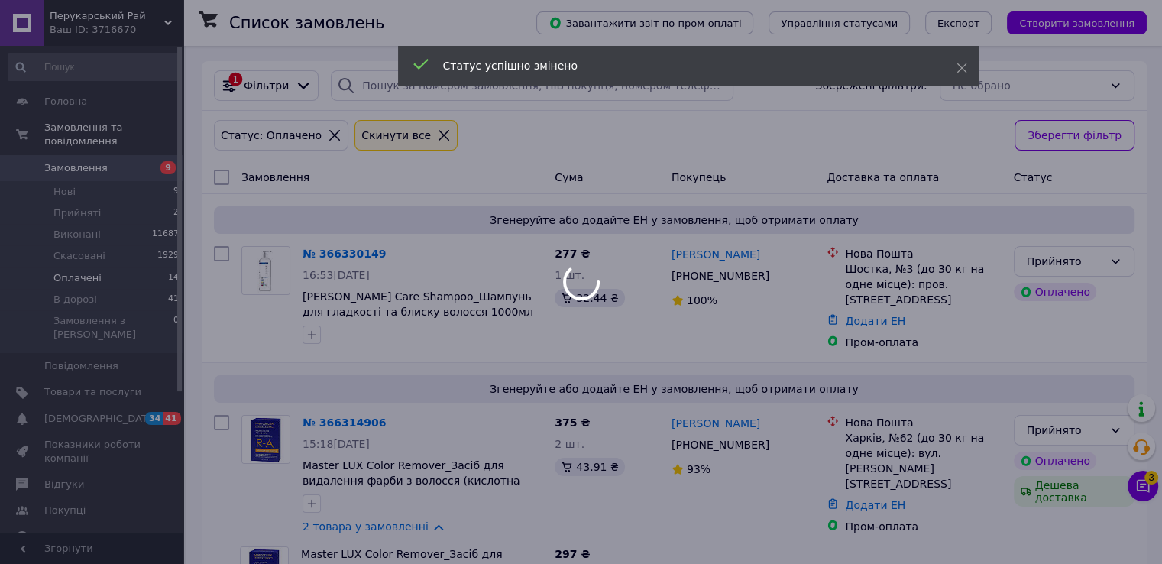
click at [1142, 486] on div at bounding box center [581, 282] width 1162 height 564
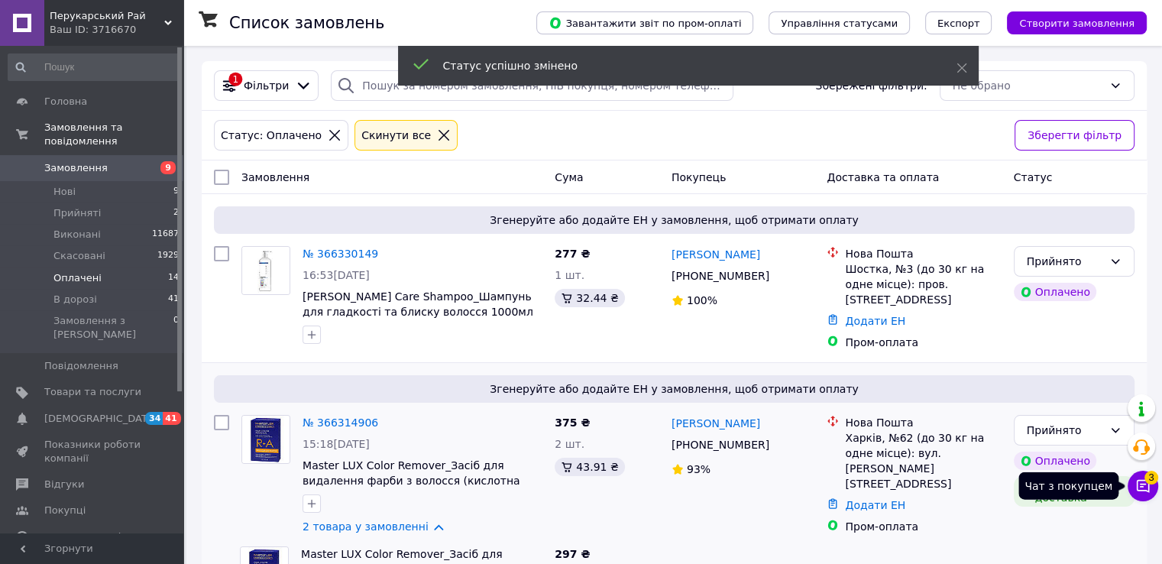
click at [1142, 486] on icon at bounding box center [1143, 486] width 13 height 13
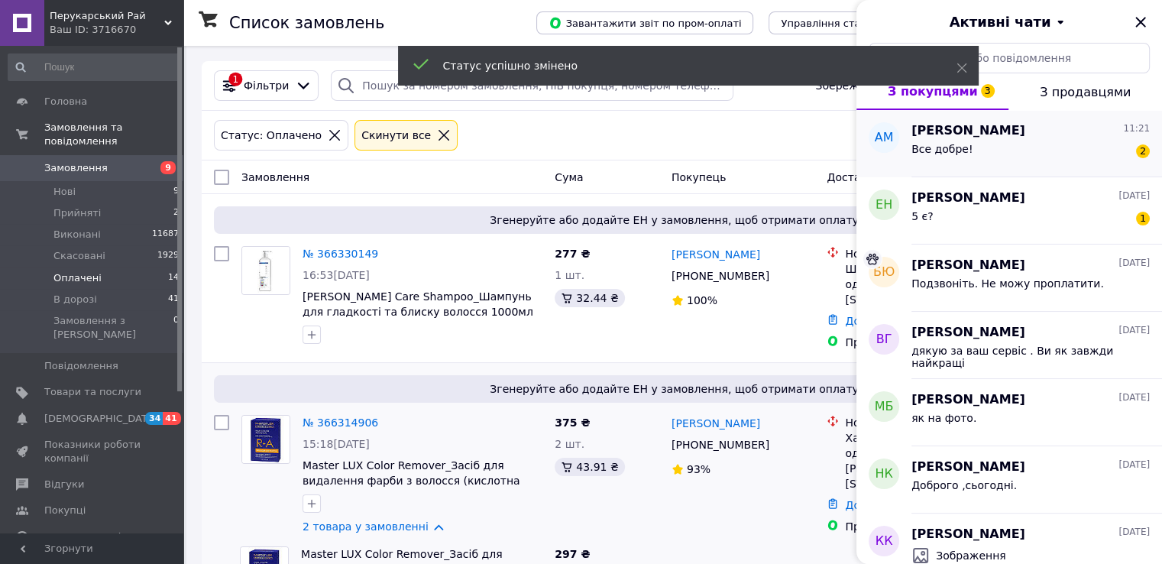
click at [1012, 163] on div "Все добре! 2" at bounding box center [1031, 152] width 238 height 24
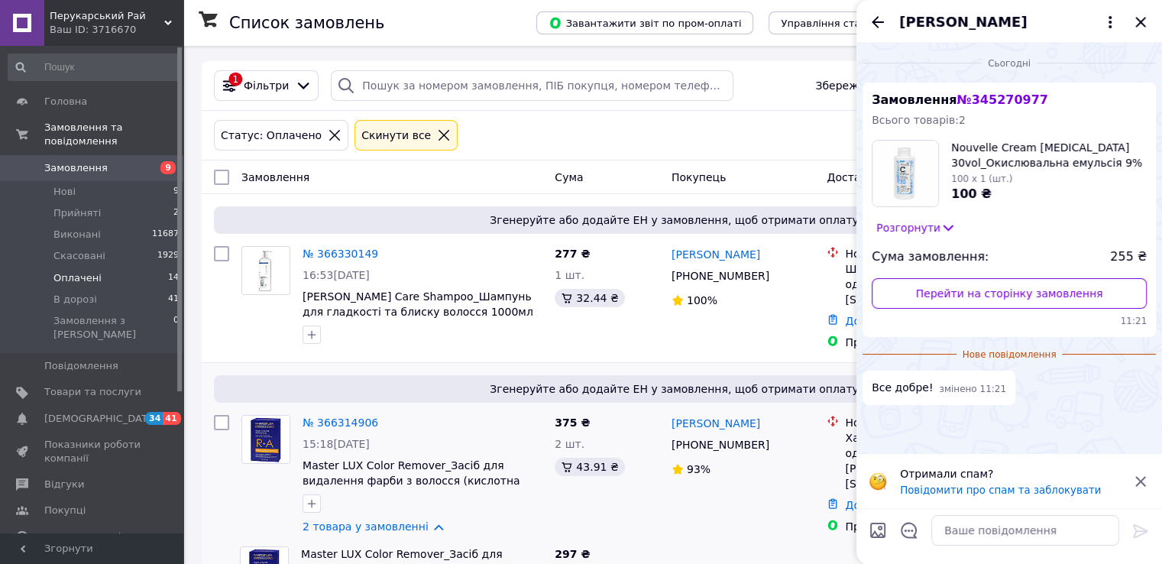
scroll to position [76, 0]
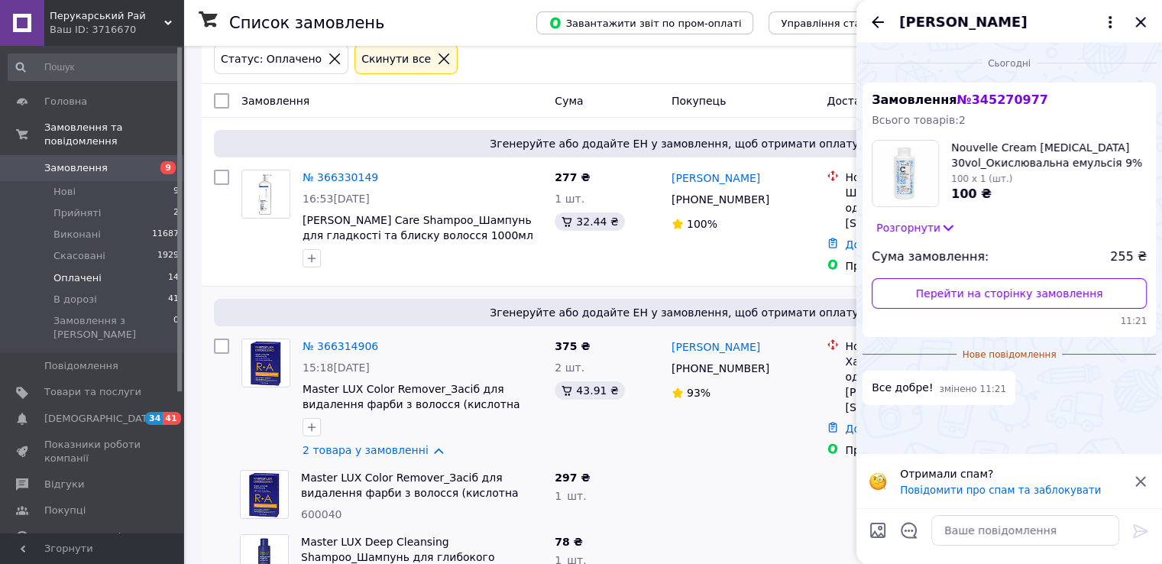
click at [955, 261] on span "Сума замовлення:" at bounding box center [930, 257] width 117 height 18
click at [935, 240] on div "Замовлення № 345270977 Всього товарів: 2 Nouvelle Cream Peroxide 30vol_Окислюва…" at bounding box center [1009, 210] width 293 height 255
click at [941, 235] on icon at bounding box center [948, 227] width 15 height 15
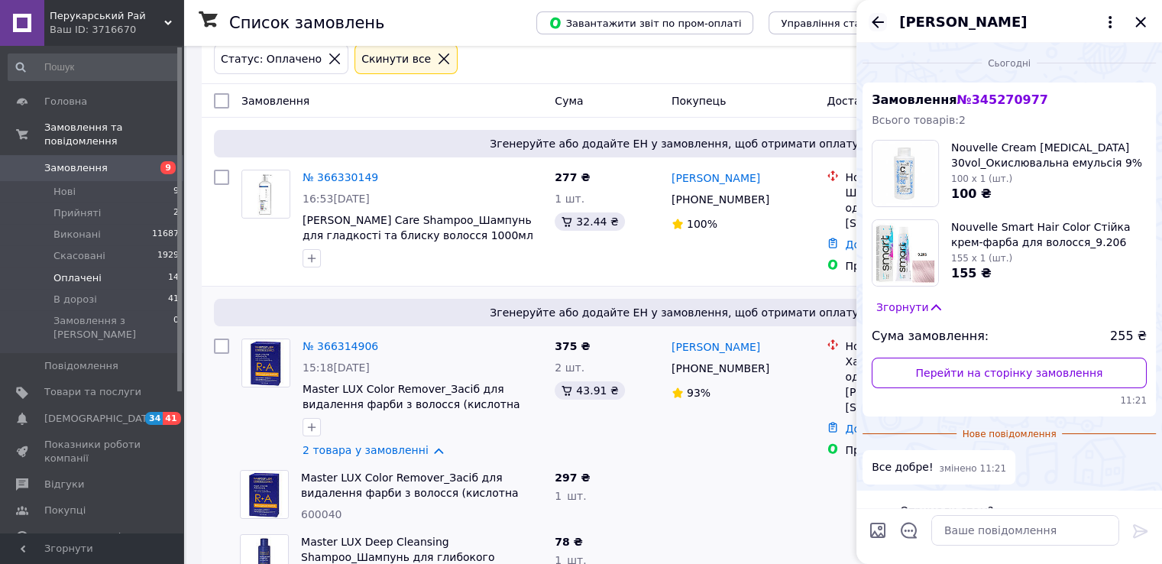
click at [877, 28] on icon "Назад" at bounding box center [878, 22] width 18 height 18
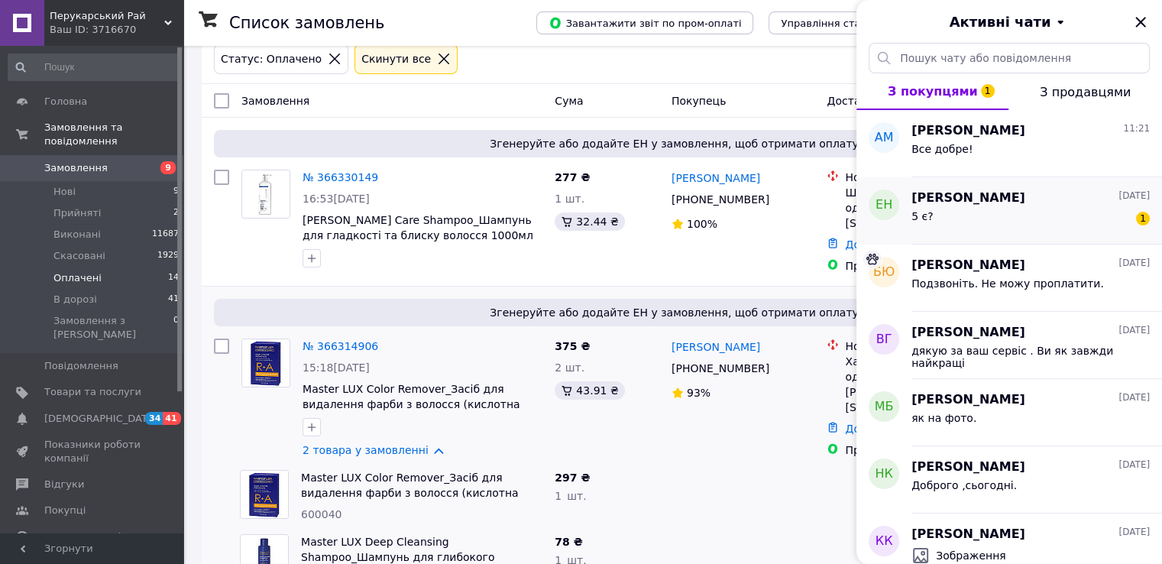
click at [978, 229] on div "5 є? 1" at bounding box center [1031, 219] width 238 height 24
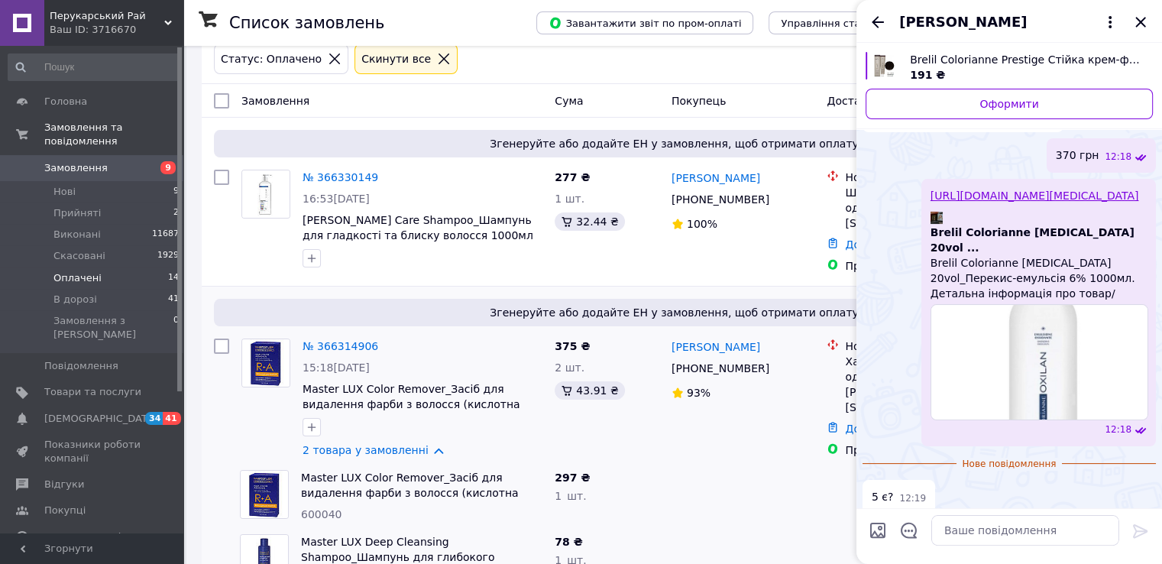
scroll to position [236, 0]
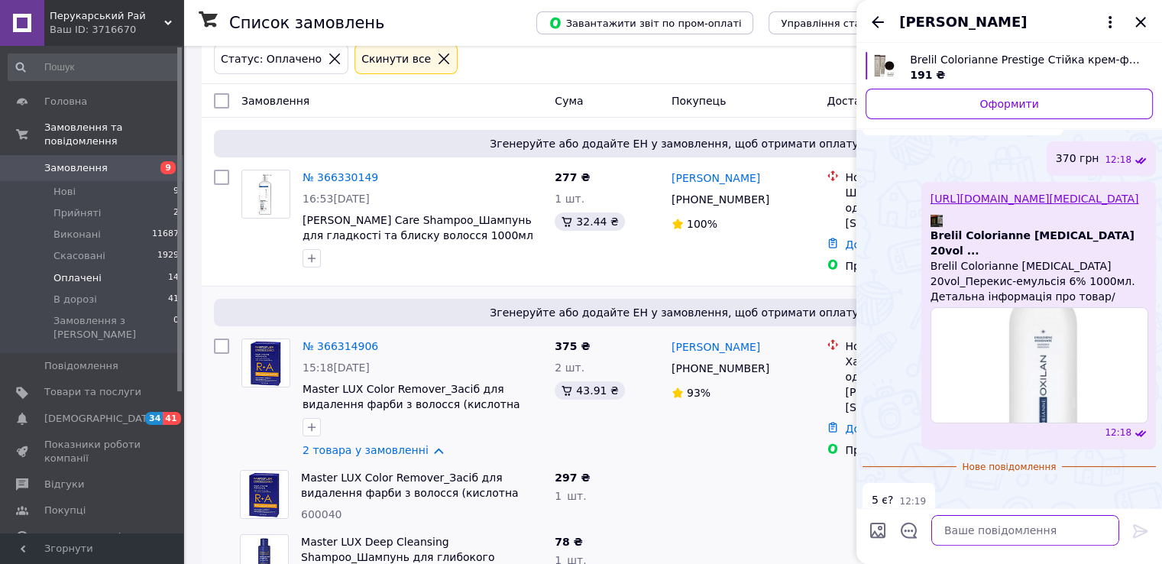
click at [971, 517] on textarea at bounding box center [1026, 530] width 188 height 31
type textarea "я"
type textarea "5"
type textarea "5 літрів"
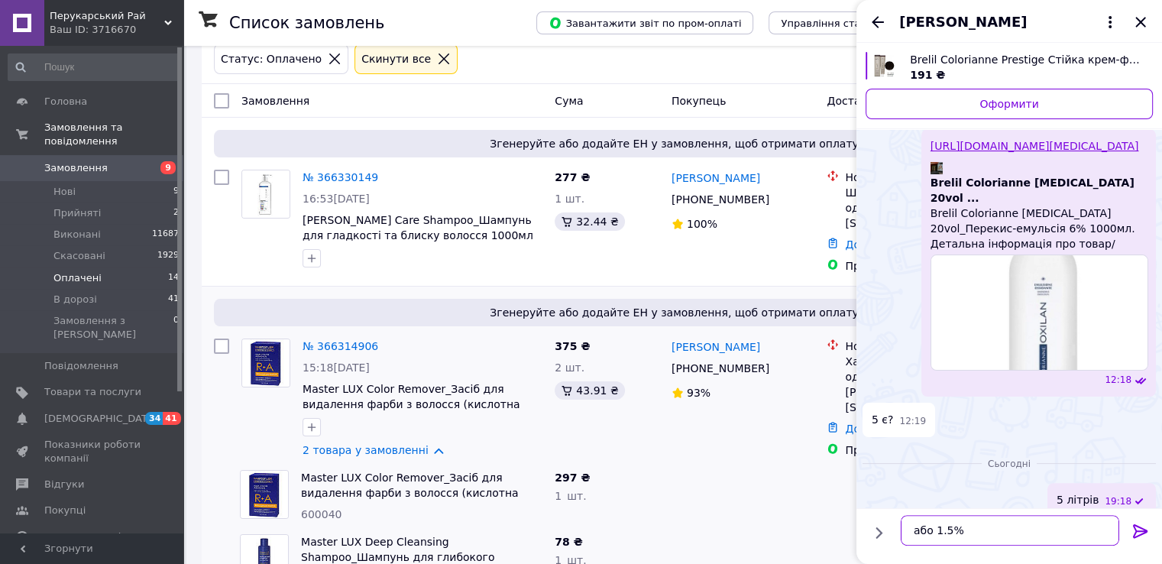
type textarea "або 1.5%?"
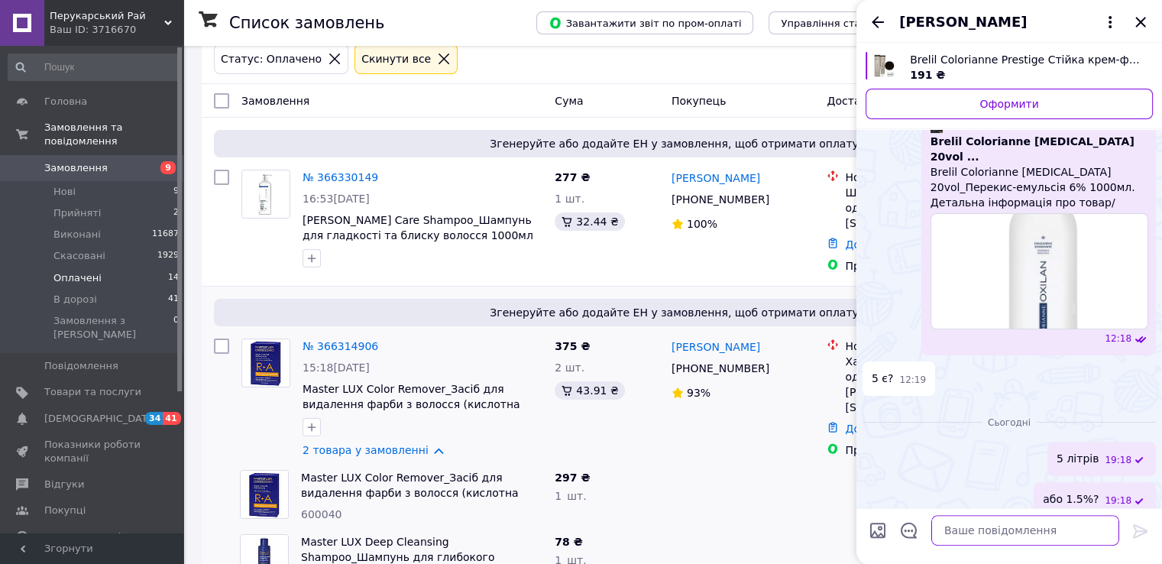
type textarea "я"
type textarea "якщо 5 літрів то немає"
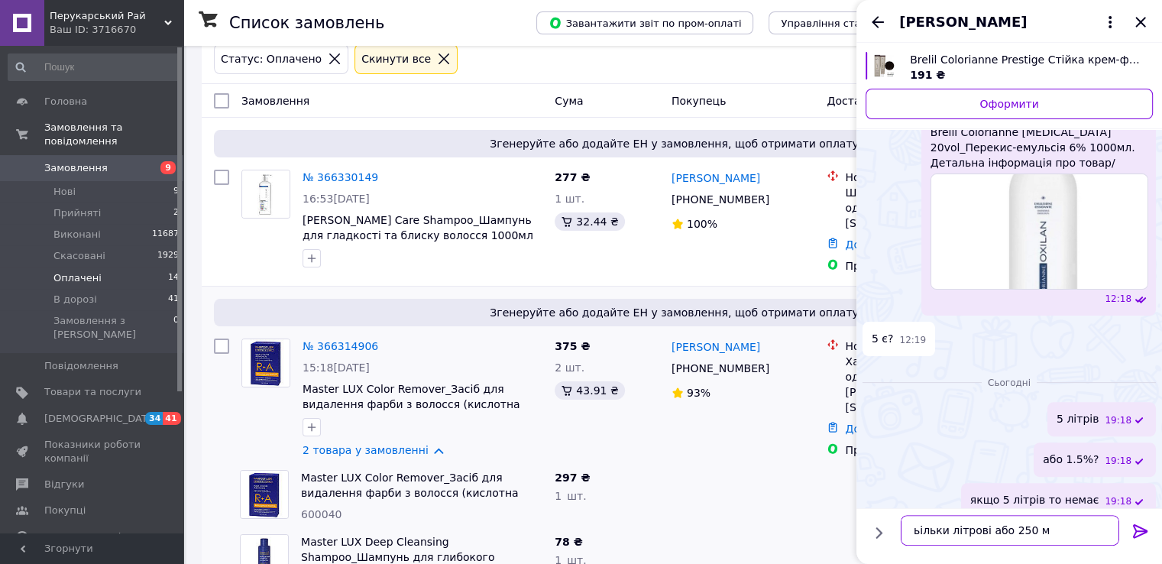
type textarea "ьільки літрові або 250 мл"
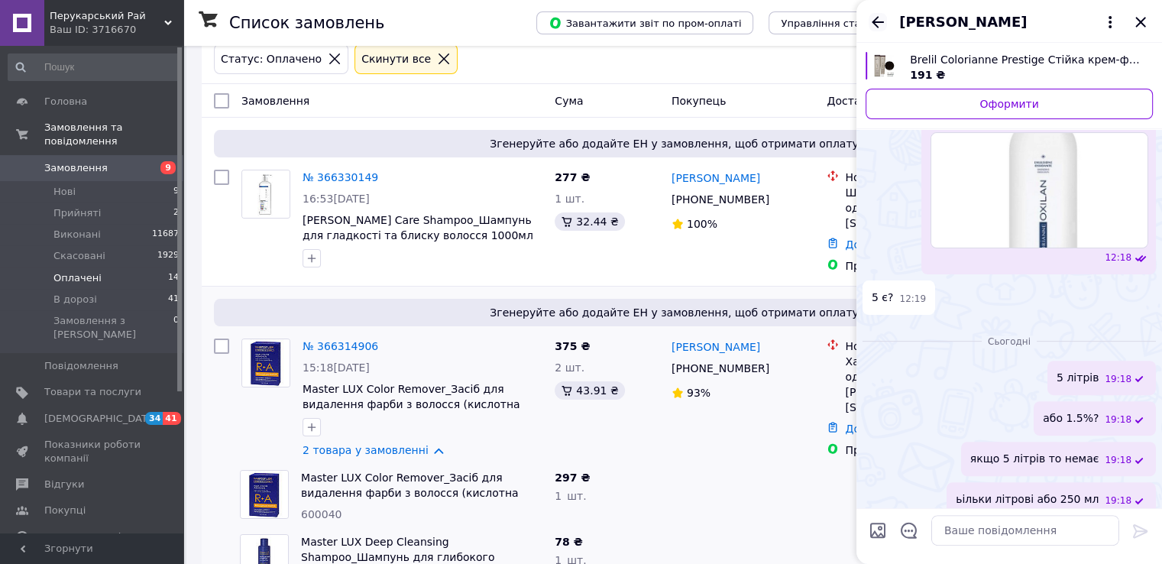
click at [871, 28] on icon "Назад" at bounding box center [878, 22] width 18 height 18
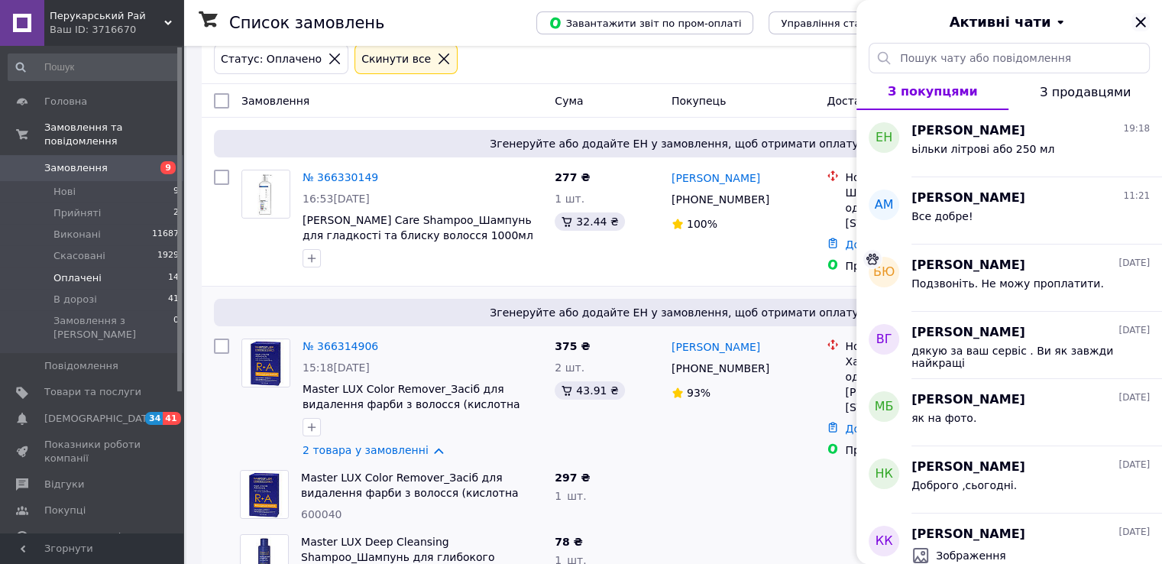
click at [1137, 27] on icon "Закрити" at bounding box center [1141, 22] width 18 height 18
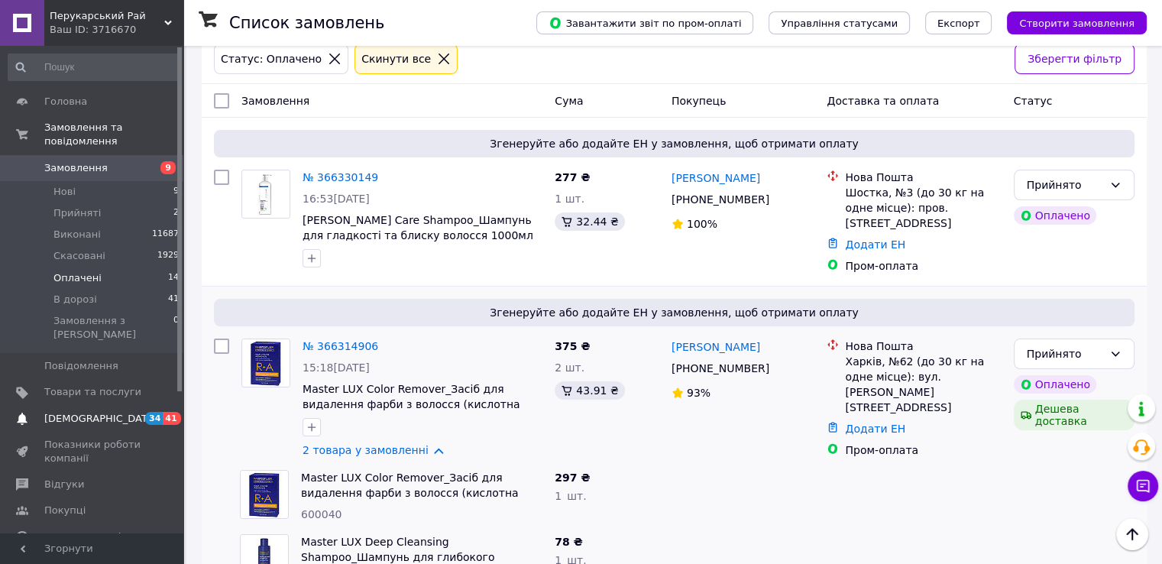
click at [94, 406] on link "Сповіщення 34 41" at bounding box center [94, 419] width 188 height 26
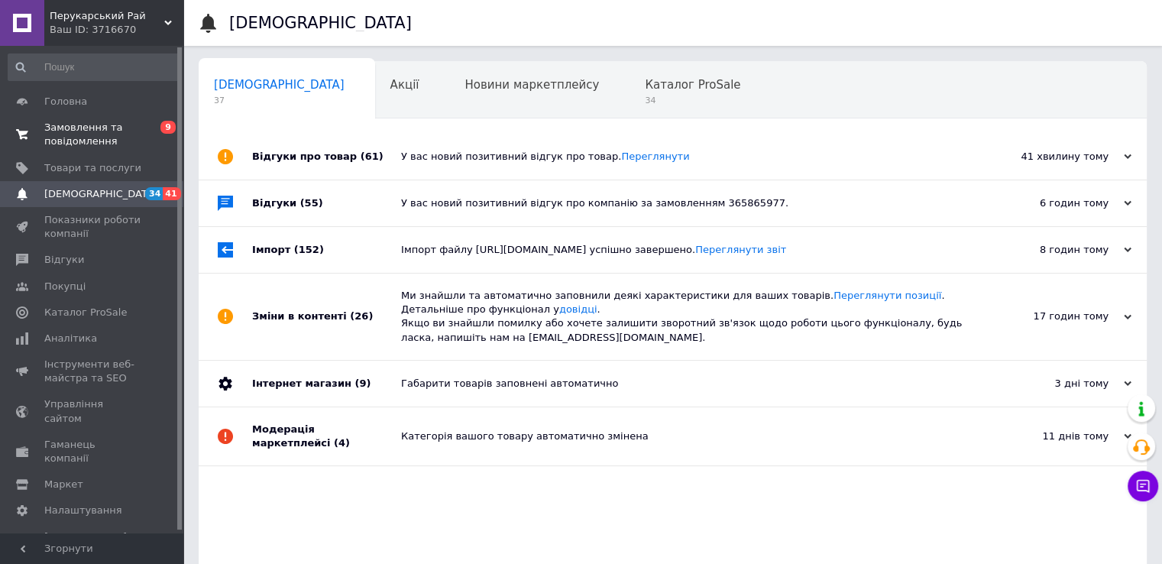
click at [110, 120] on link "Замовлення та повідомлення 0 9" at bounding box center [94, 135] width 188 height 40
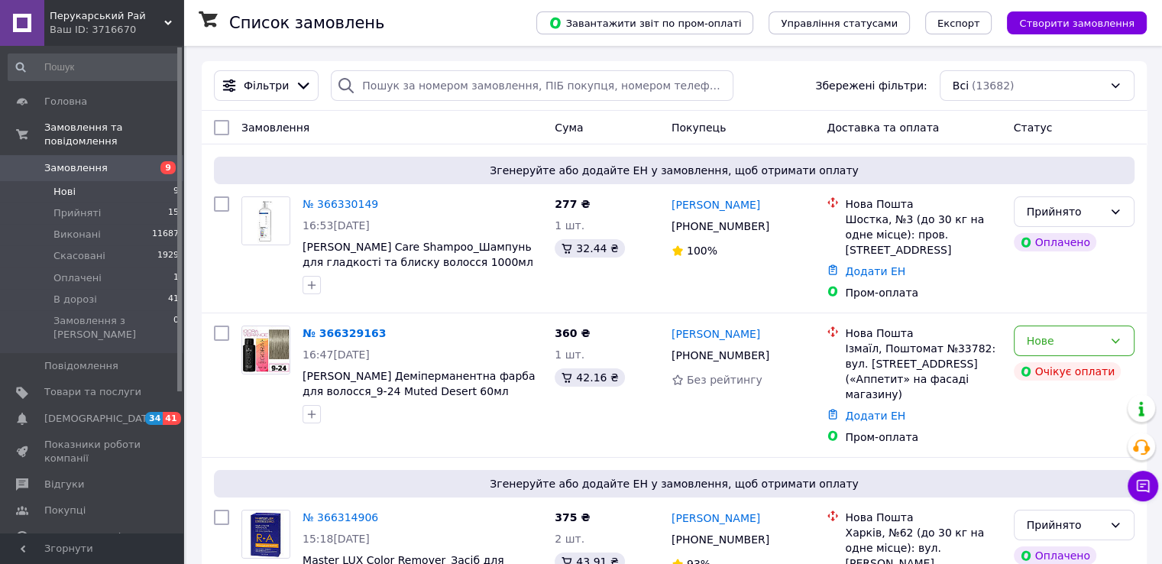
click at [95, 185] on li "Нові 9" at bounding box center [94, 191] width 188 height 21
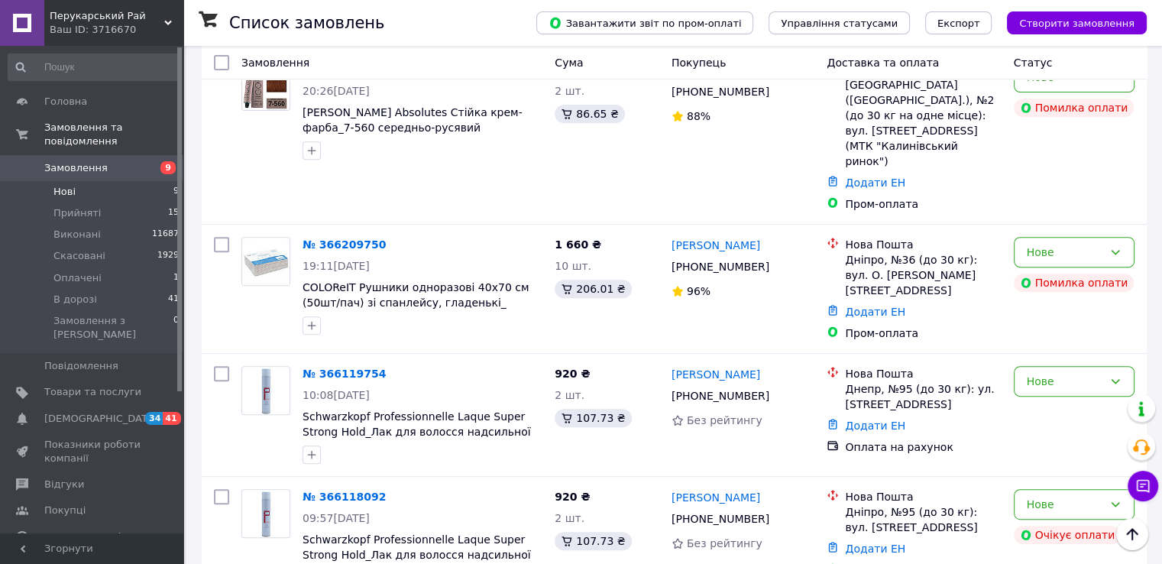
scroll to position [853, 0]
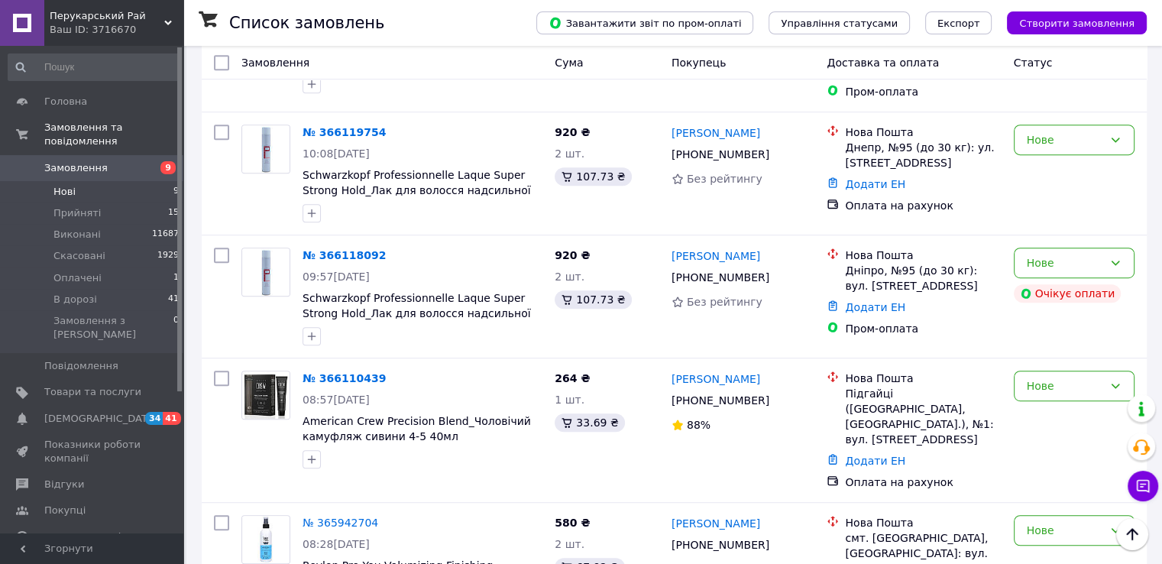
click at [100, 161] on span "Замовлення" at bounding box center [92, 168] width 97 height 14
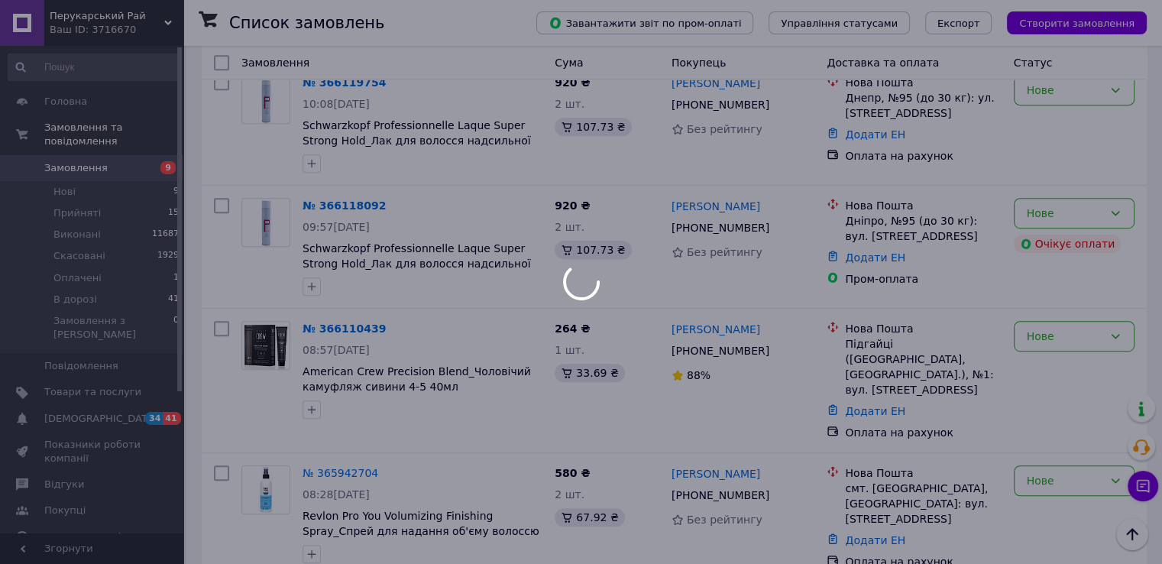
scroll to position [804, 0]
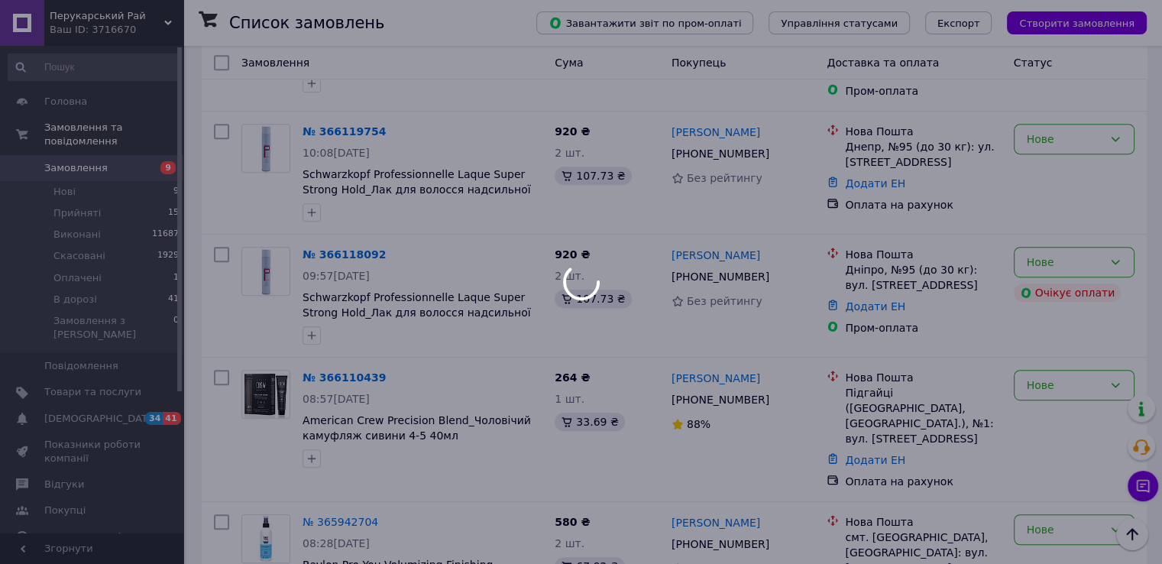
click at [85, 395] on div at bounding box center [581, 282] width 1162 height 564
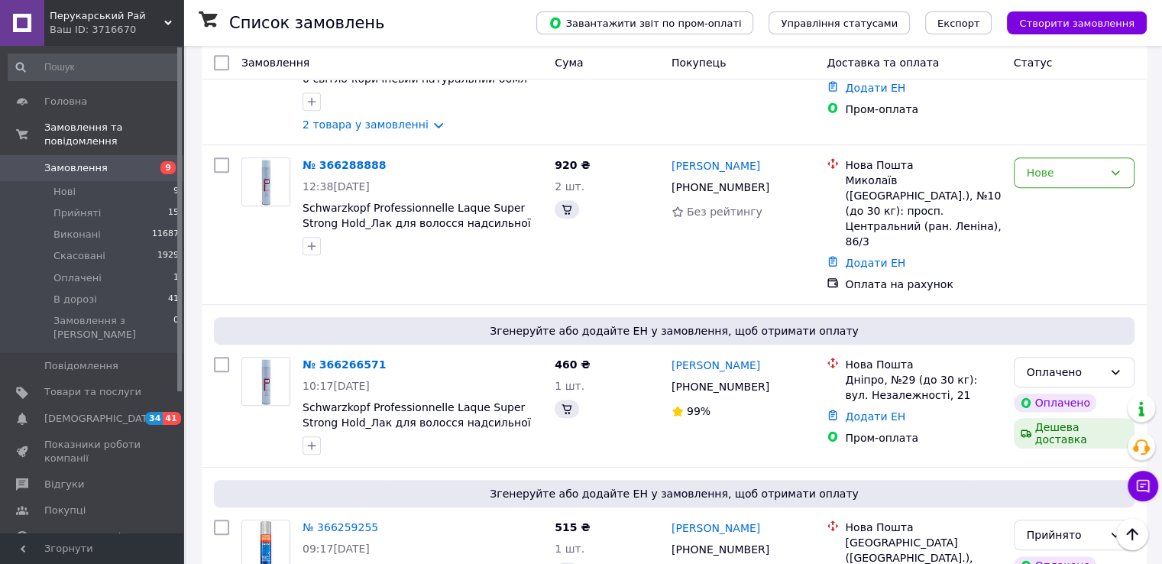
scroll to position [0, 0]
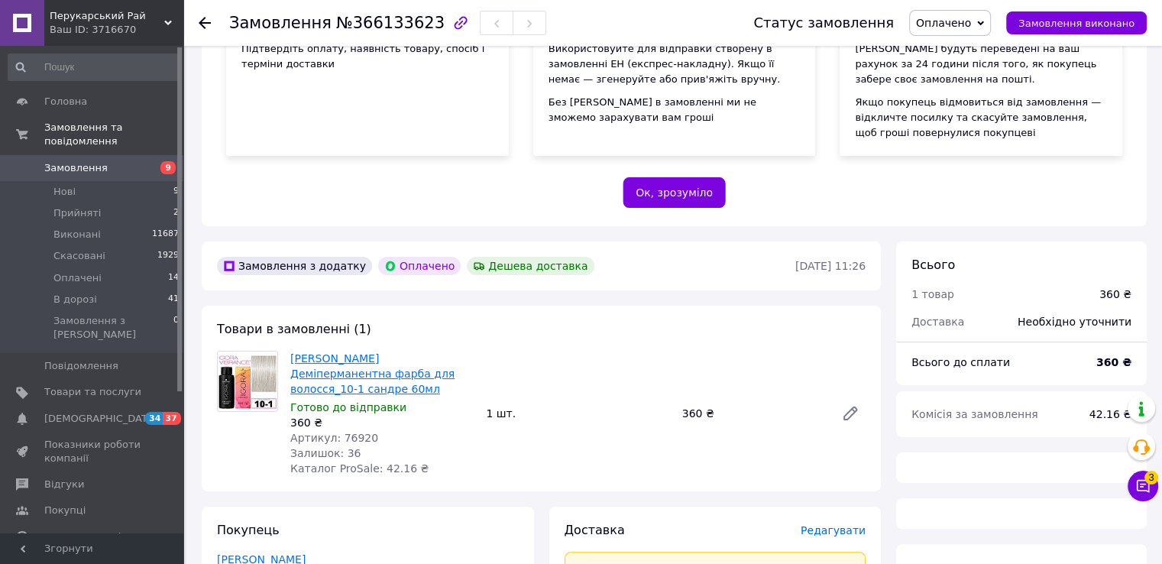
scroll to position [196, 0]
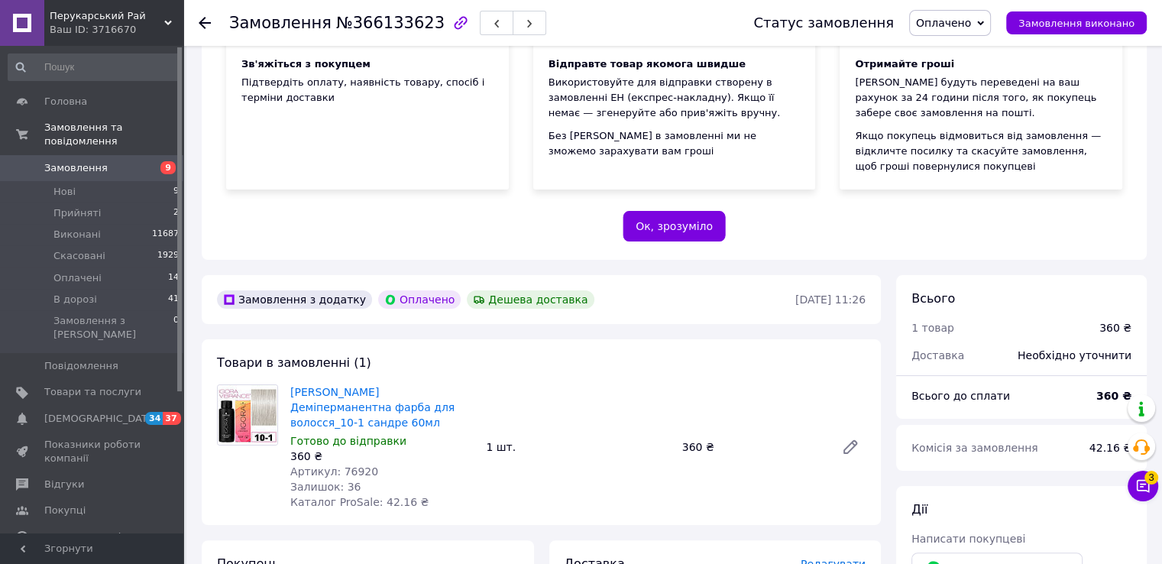
click at [337, 465] on span "Артикул: 76920" at bounding box center [334, 471] width 88 height 12
copy span "76920"
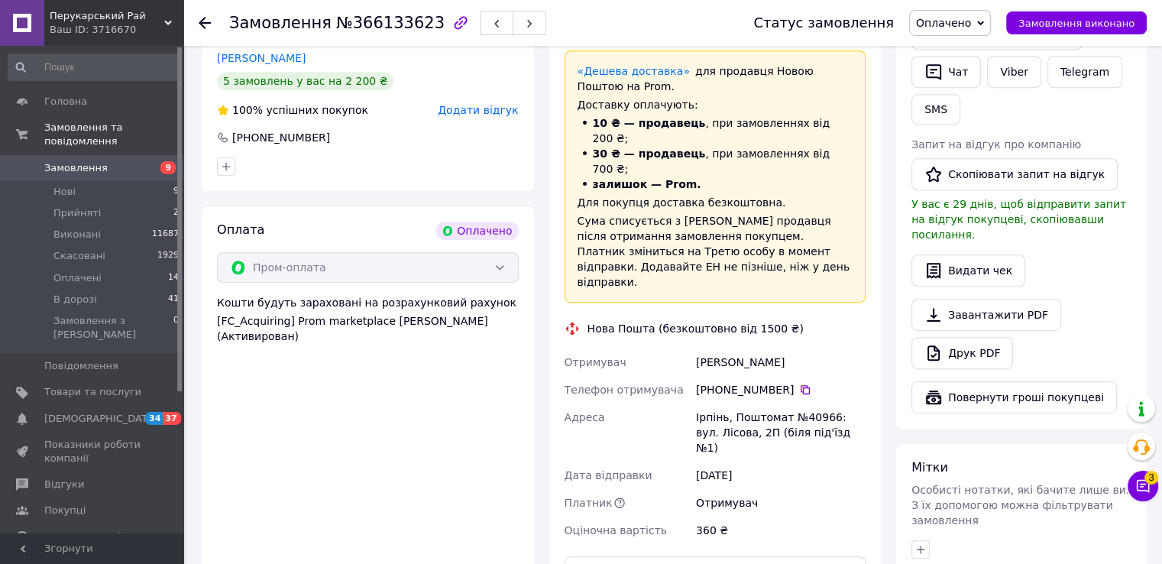
scroll to position [960, 0]
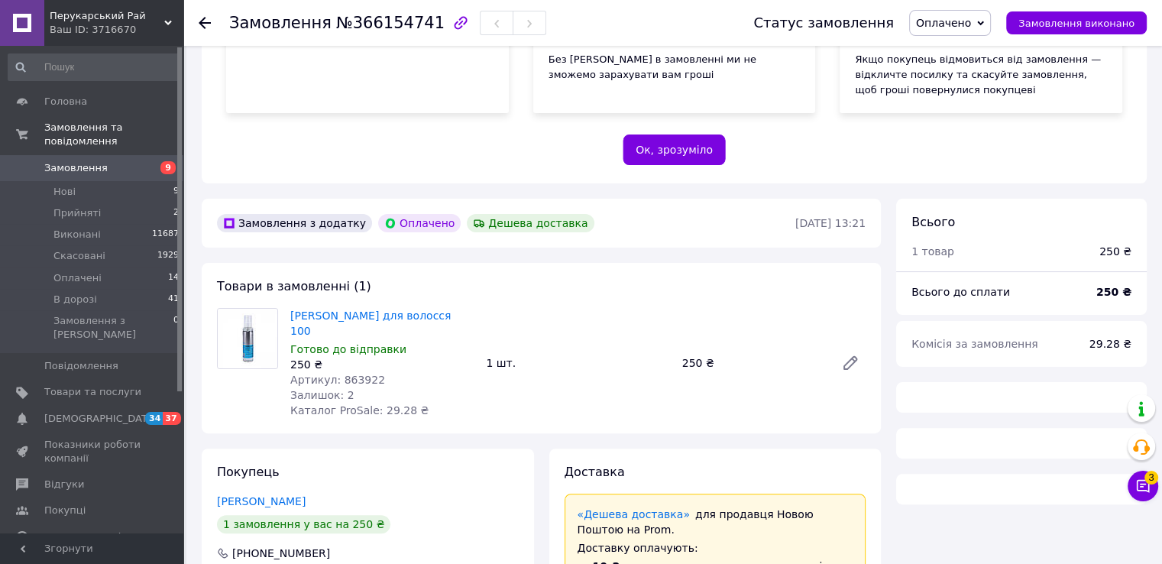
scroll to position [349, 0]
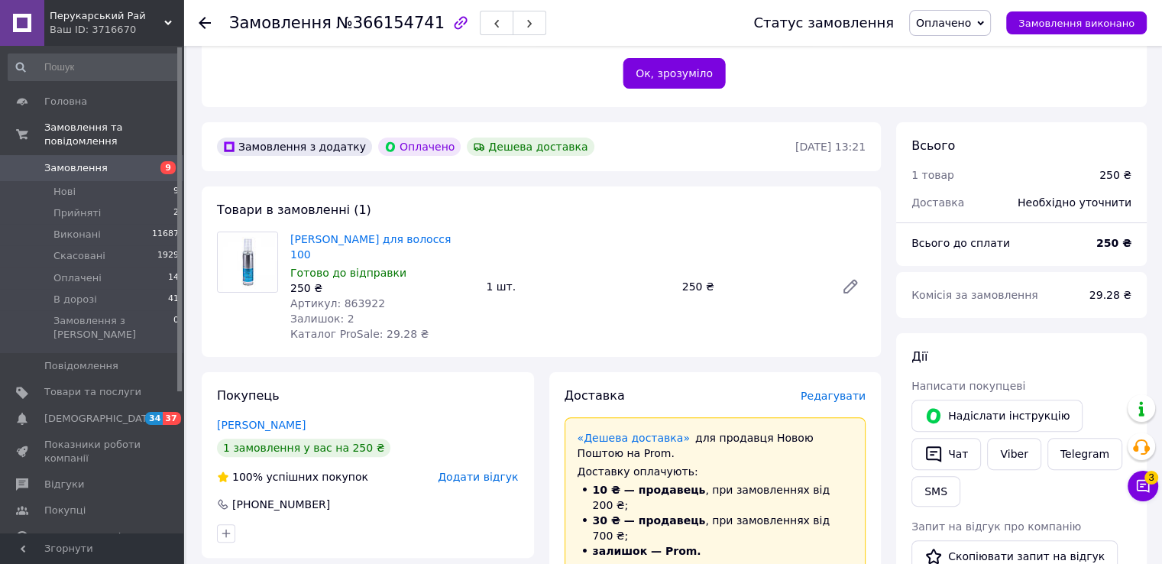
click at [361, 306] on span "Артикул: 863922" at bounding box center [337, 303] width 95 height 12
copy span "863922"
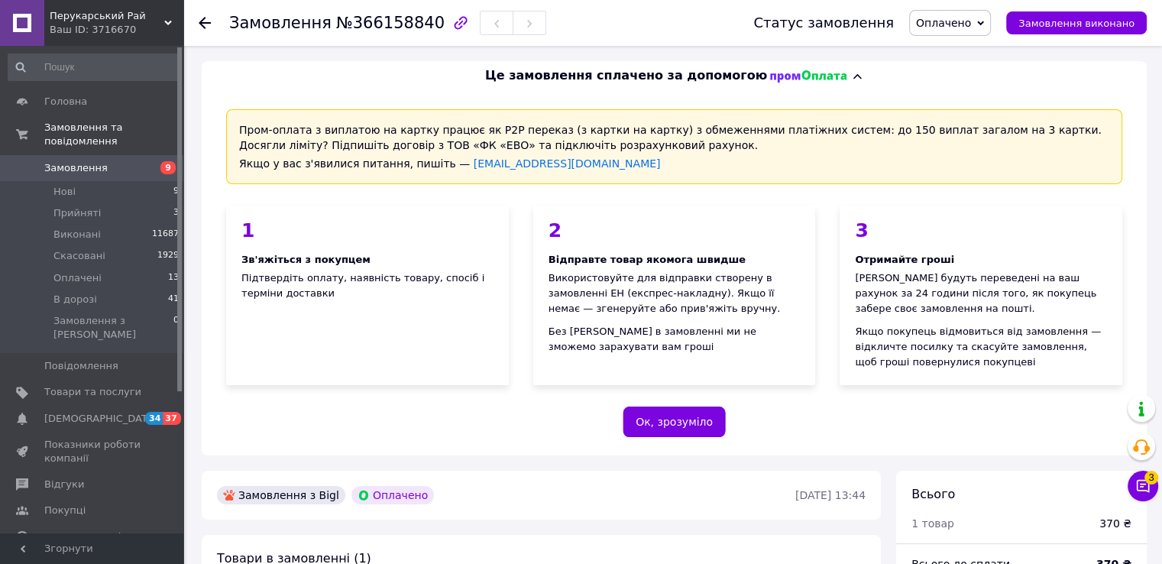
scroll to position [229, 0]
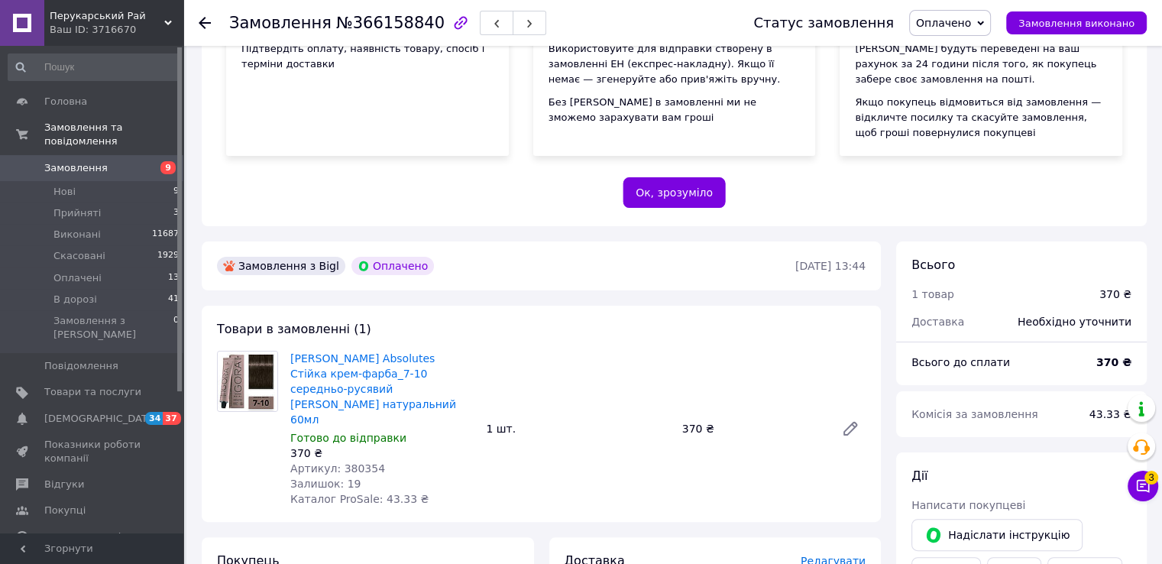
click at [342, 462] on span "Артикул: 380354" at bounding box center [337, 468] width 95 height 12
copy span "380354"
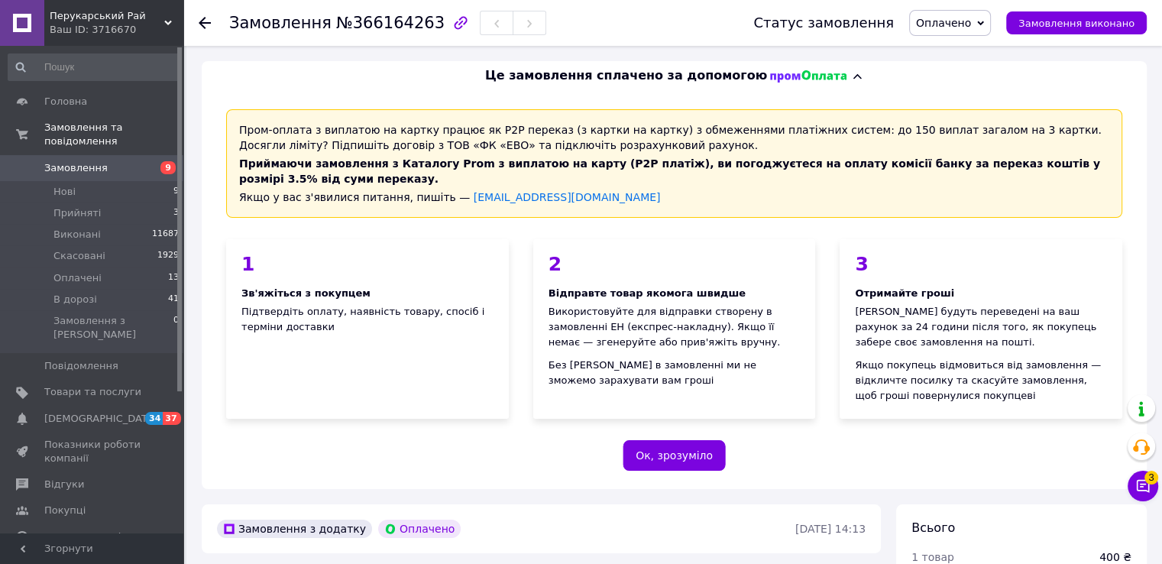
scroll to position [229, 0]
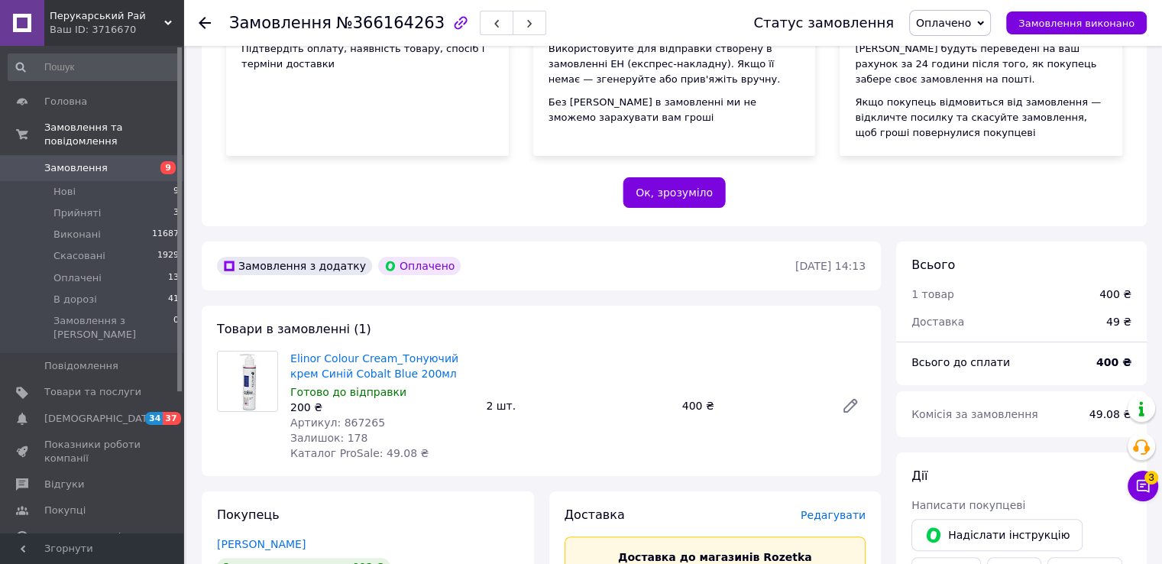
click at [364, 415] on div "Артикул: 867265" at bounding box center [381, 422] width 183 height 15
copy span "867265"
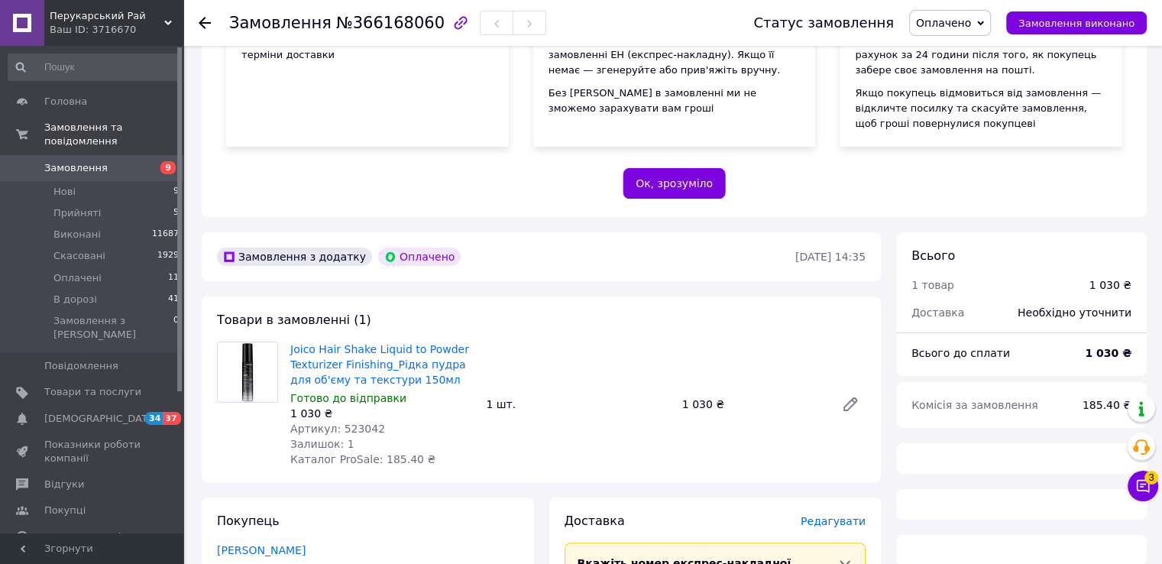
scroll to position [349, 0]
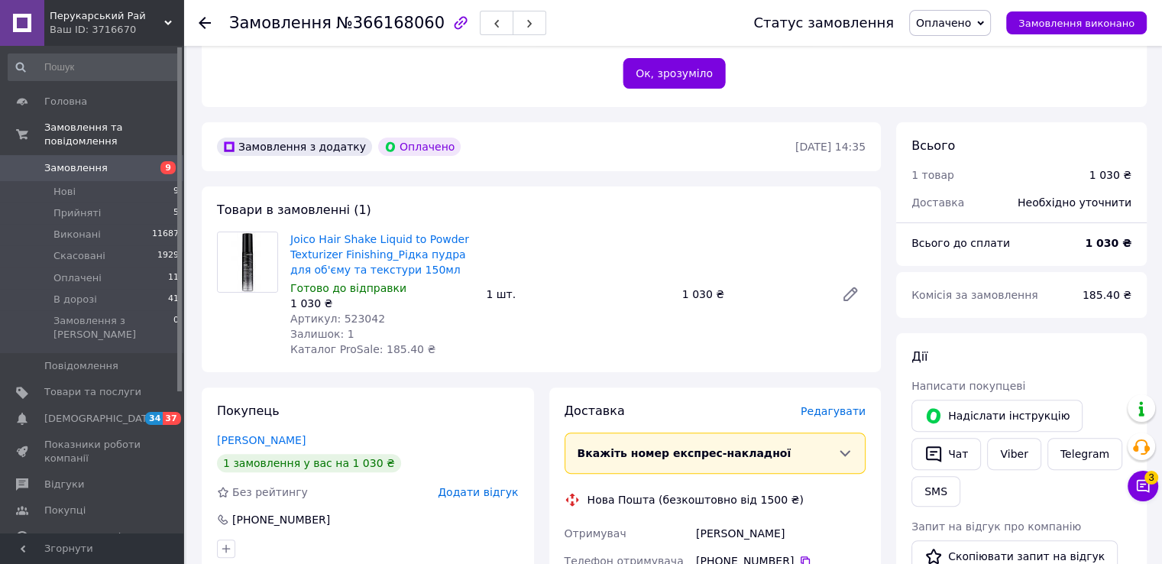
click at [359, 313] on span "Артикул: 523042" at bounding box center [337, 319] width 95 height 12
copy span "523042"
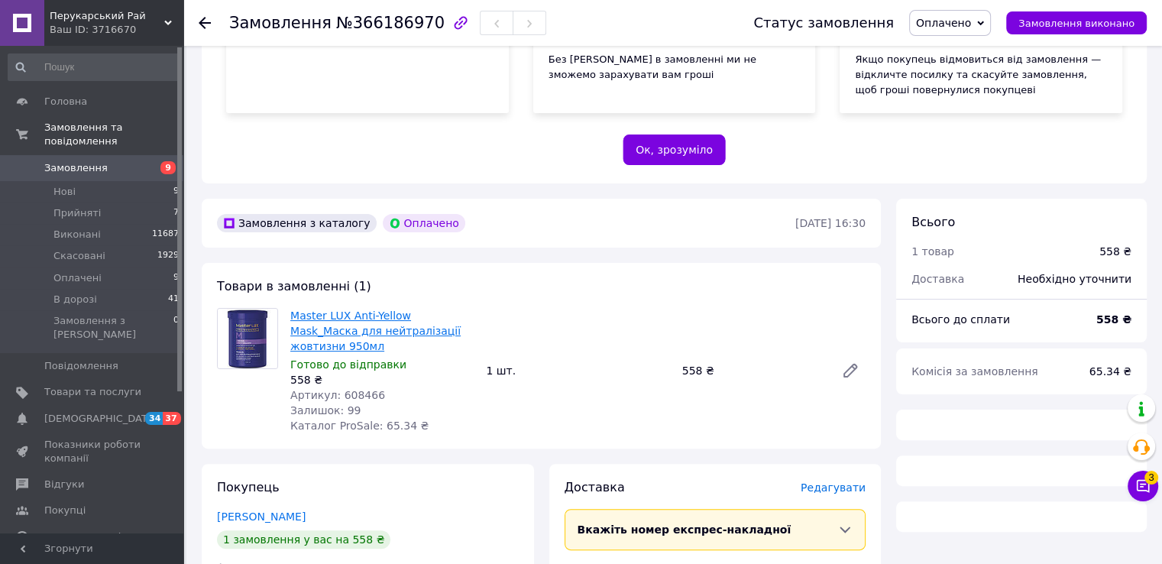
scroll to position [272, 0]
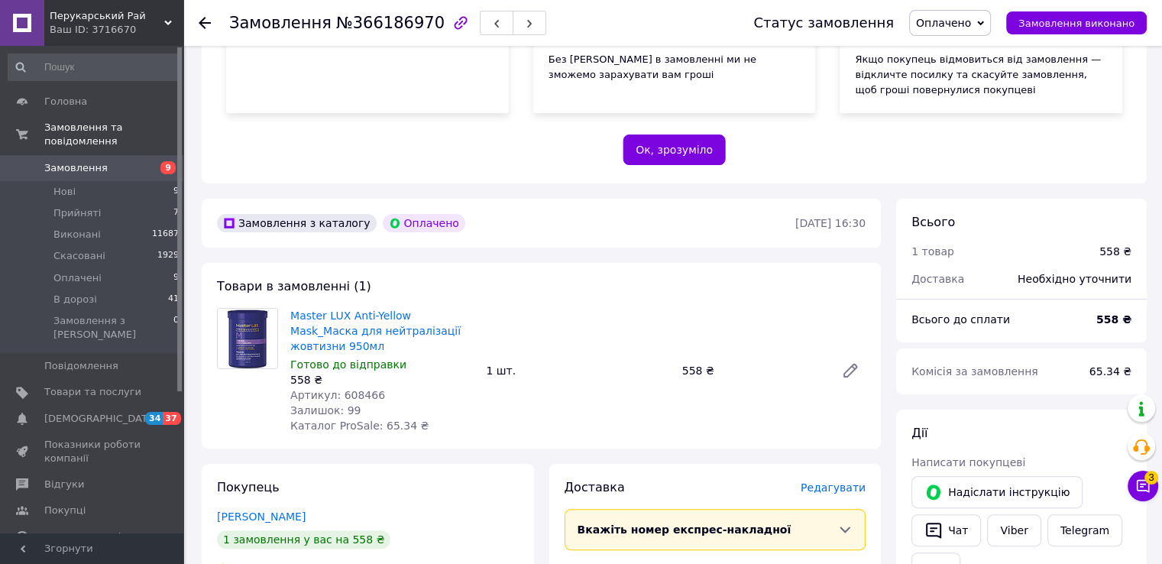
click at [361, 389] on span "Артикул: 608466" at bounding box center [337, 395] width 95 height 12
copy span "608466"
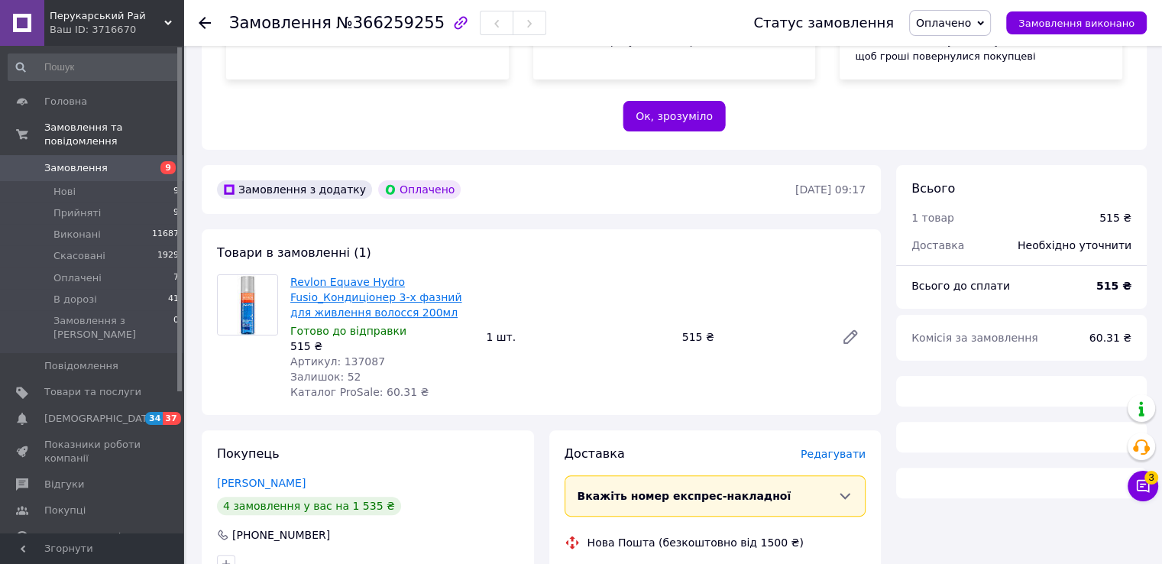
scroll to position [272, 0]
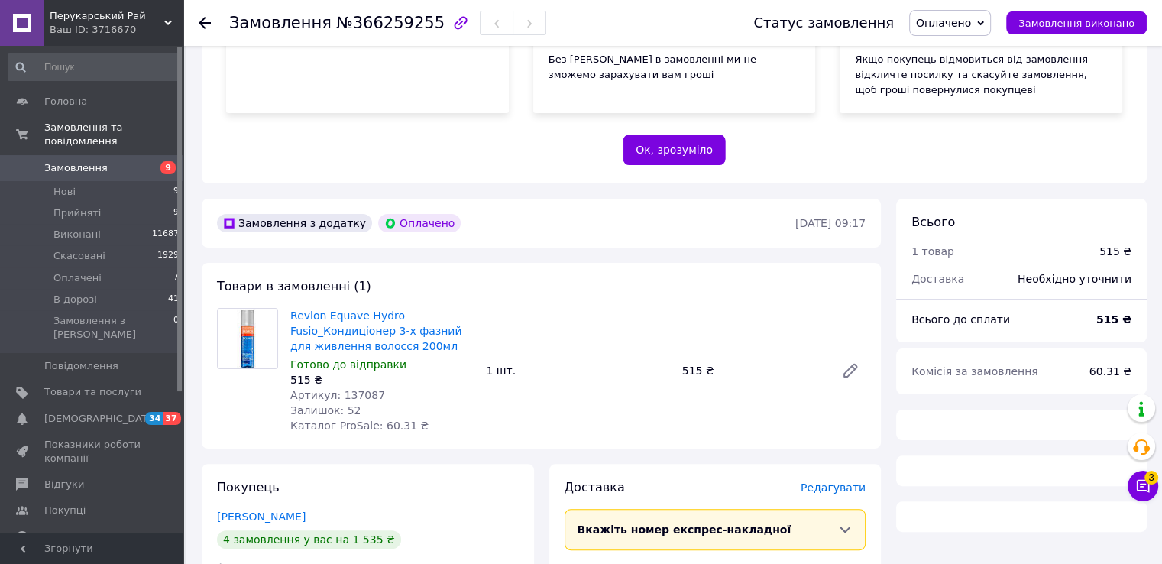
click at [350, 389] on span "Артикул: 137087" at bounding box center [337, 395] width 95 height 12
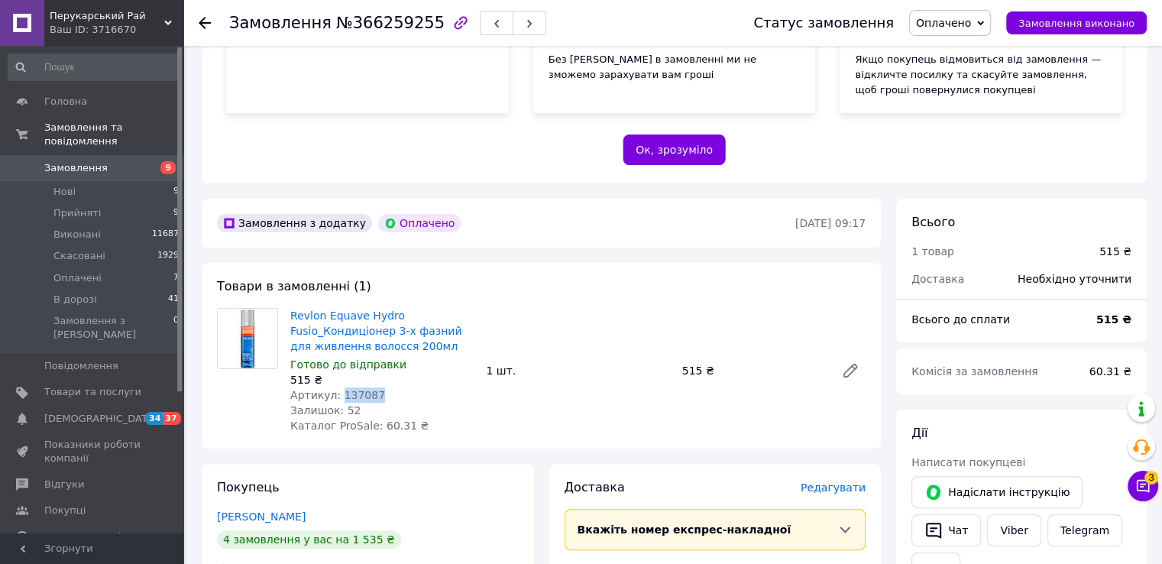
copy span "137087"
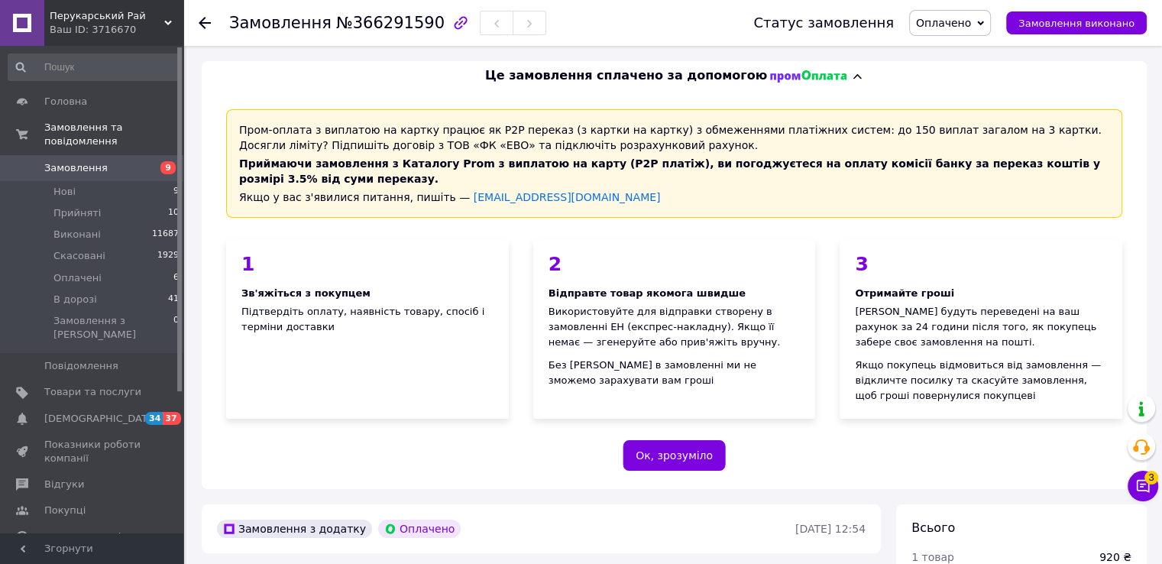
scroll to position [196, 0]
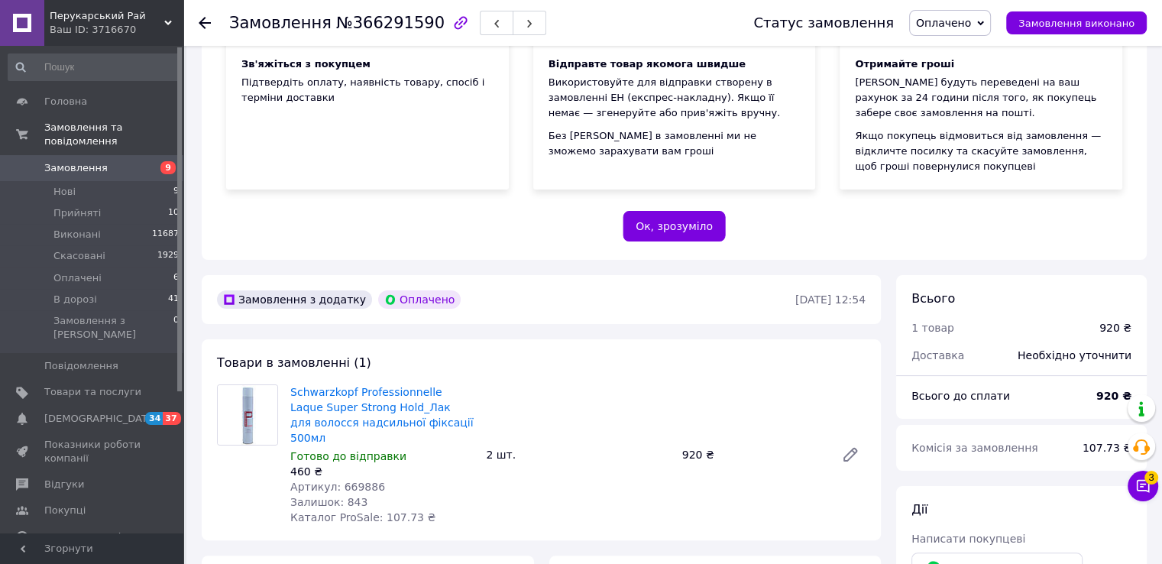
click at [345, 464] on div "460 ₴" at bounding box center [381, 471] width 183 height 15
click at [345, 481] on span "Артикул: 669886" at bounding box center [337, 487] width 95 height 12
copy span "669886"
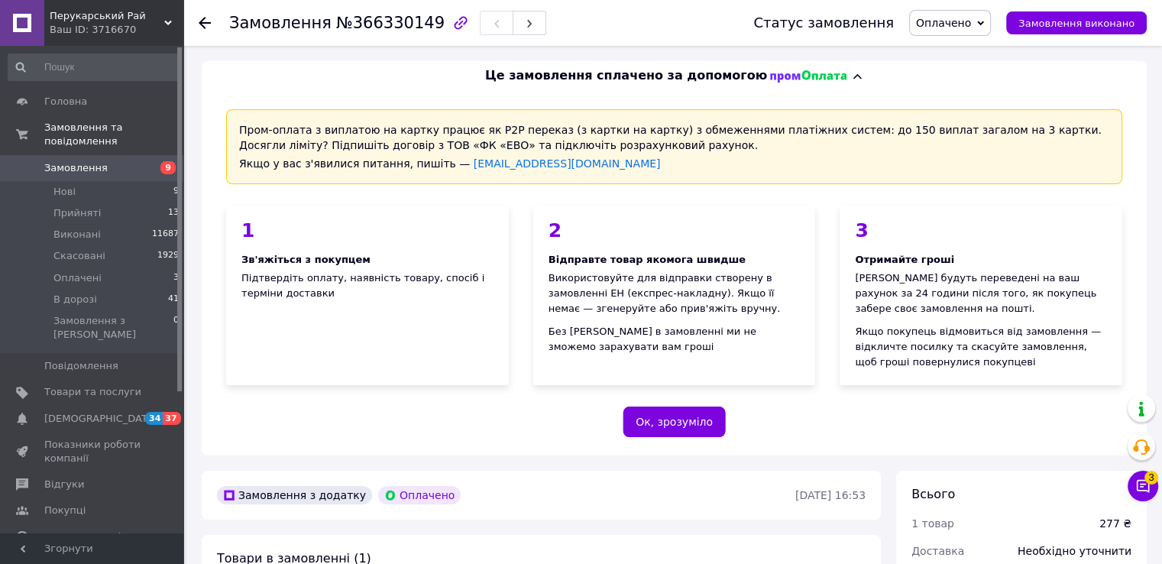
scroll to position [229, 0]
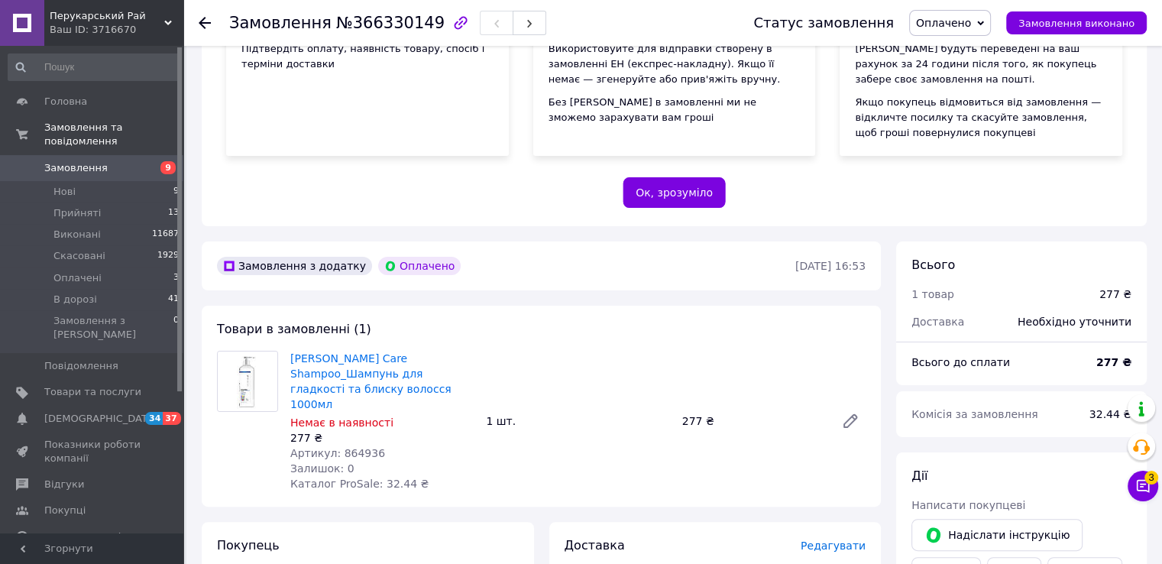
click at [358, 447] on span "Артикул: 864936" at bounding box center [337, 453] width 95 height 12
copy span "864936"
